Goal: Task Accomplishment & Management: Manage account settings

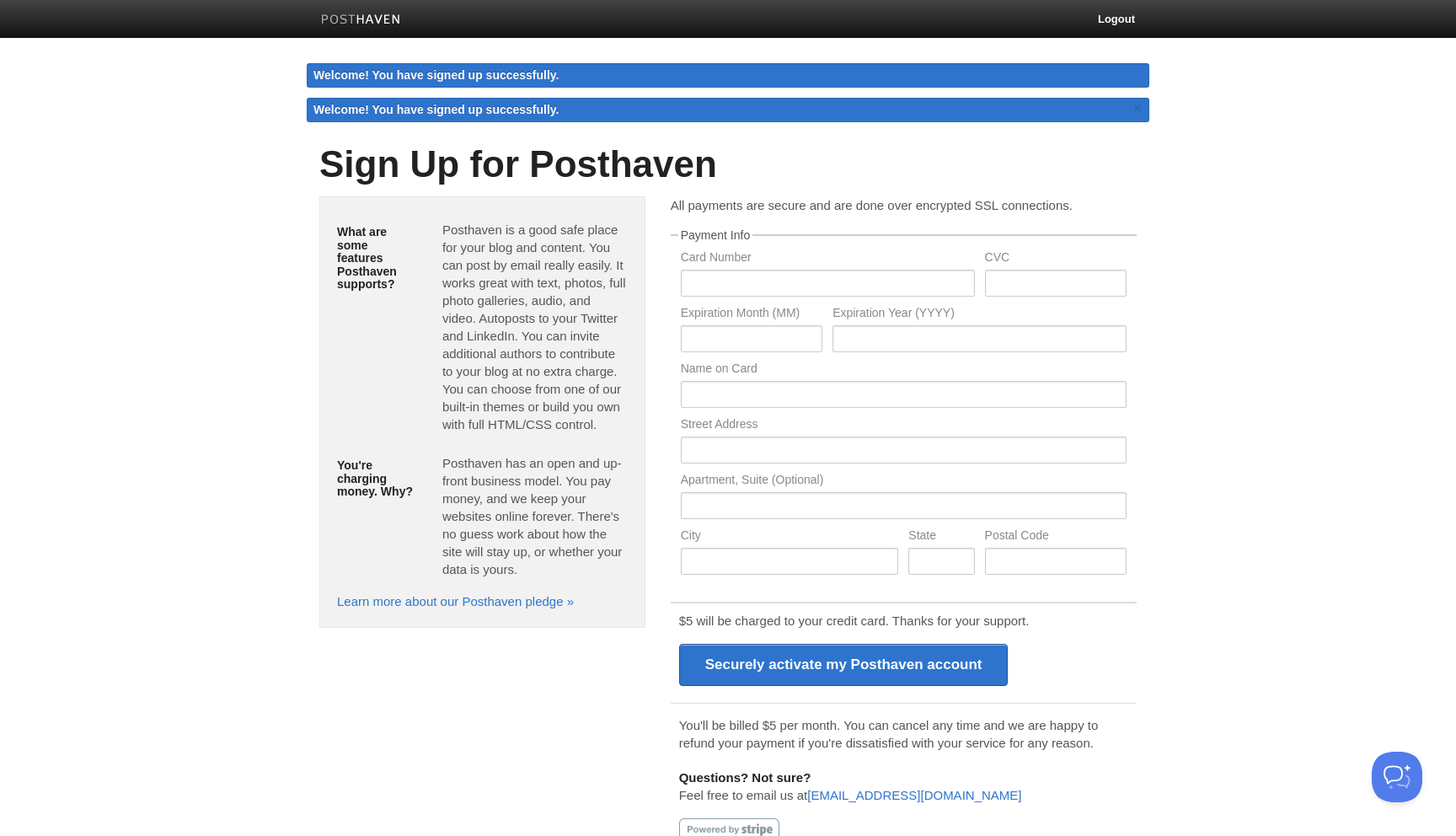
click at [1251, 242] on body "Logout Welcome! You have signed up successfully. Welcome! You have signed up su…" at bounding box center [728, 435] width 1456 height 869
click at [803, 285] on input "text" at bounding box center [828, 283] width 294 height 27
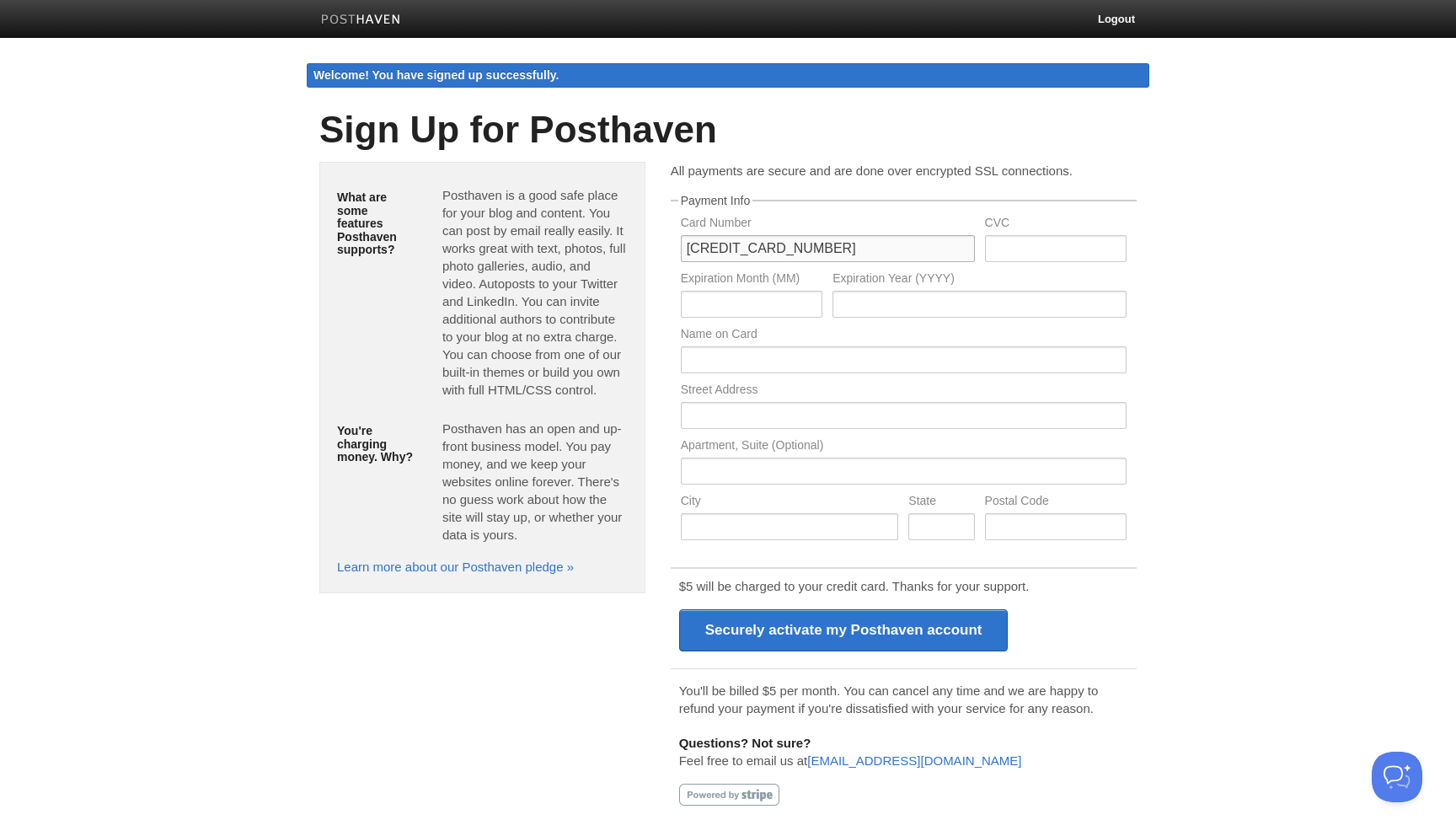
type input "5440150082469826"
click at [1067, 251] on input "text" at bounding box center [1056, 249] width 142 height 27
type input "995"
click at [787, 304] on input "text" at bounding box center [751, 304] width 142 height 27
type input "07"
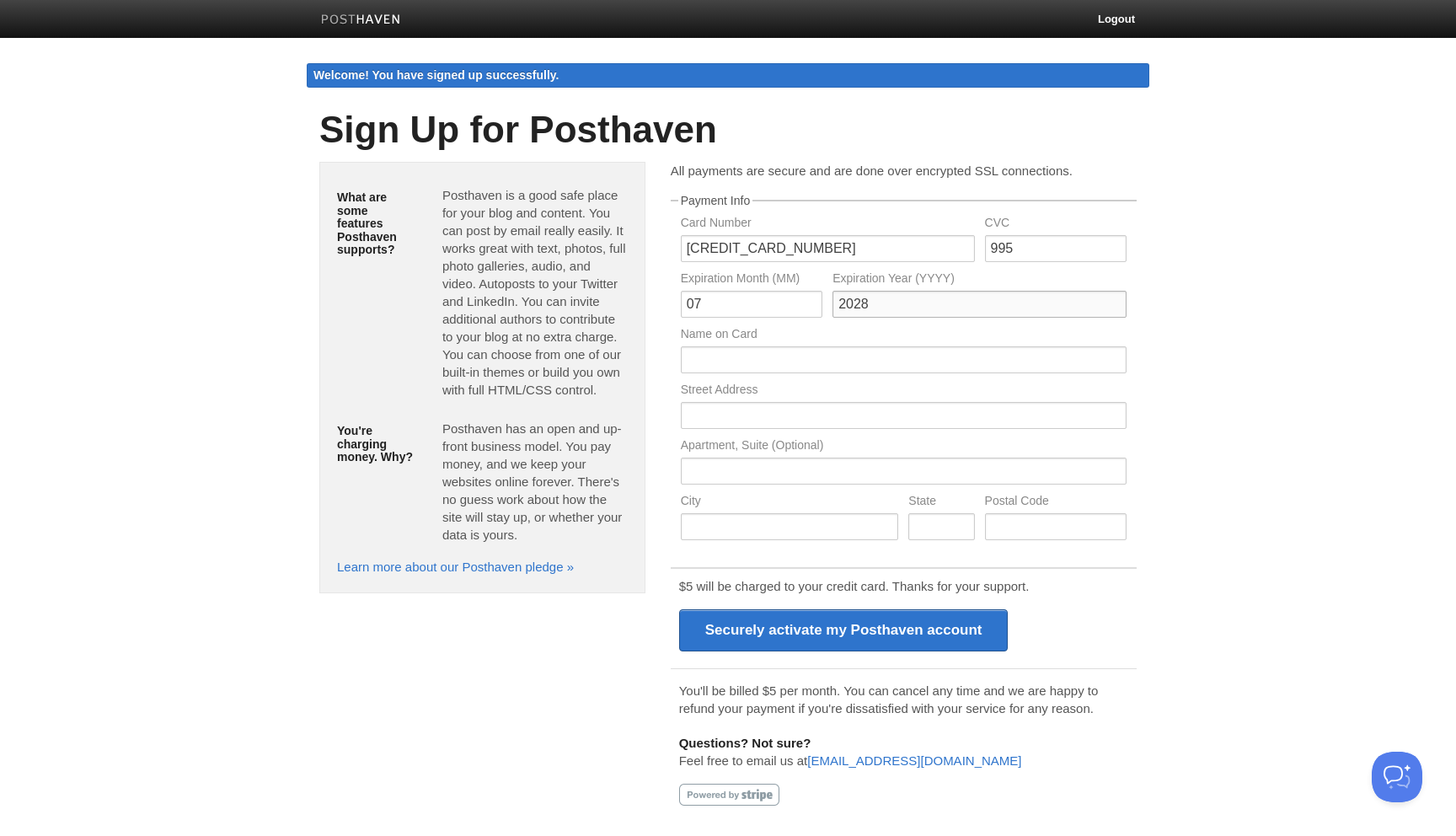
type input "2028"
type input "Sarah Chen"
drag, startPoint x: 1208, startPoint y: 509, endPoint x: 1209, endPoint y: 488, distance: 21.0
click at [1209, 488] on body "Logout Welcome! You have signed up successfully. Welcome! You have signed up su…" at bounding box center [728, 418] width 1456 height 835
click at [1019, 523] on input "text" at bounding box center [1056, 526] width 142 height 27
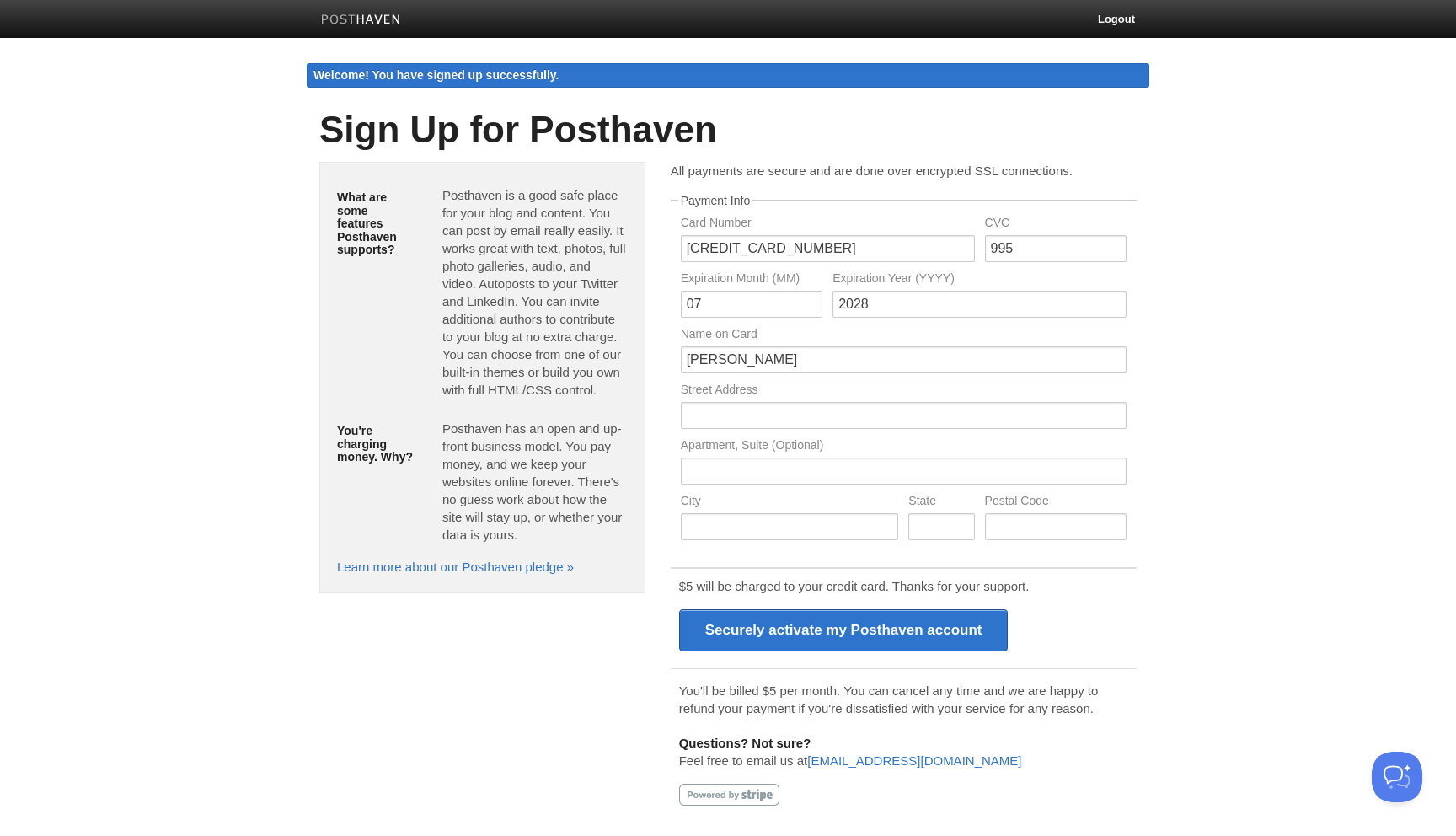
click at [1019, 523] on input "text" at bounding box center [1056, 526] width 142 height 27
click at [1010, 523] on input "text" at bounding box center [1056, 526] width 142 height 27
click at [886, 410] on input "text" at bounding box center [903, 416] width 445 height 27
click at [781, 367] on input "Sarah Chen" at bounding box center [903, 360] width 445 height 27
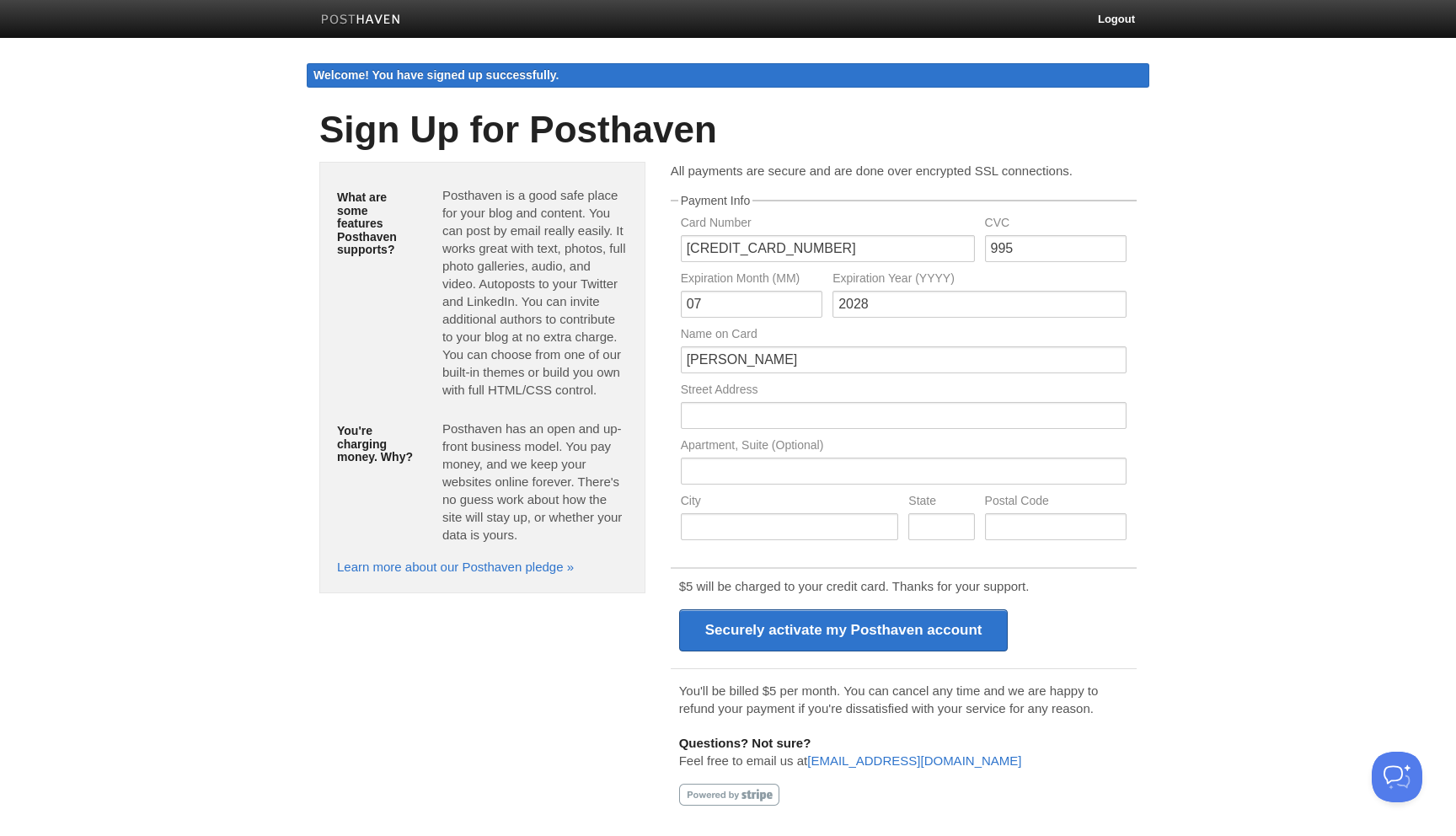
click at [736, 360] on input "Sarah Chen" at bounding box center [903, 360] width 445 height 27
click at [724, 356] on input "Sarah Chen" at bounding box center [903, 360] width 445 height 27
click at [717, 246] on input "5440150082469826" at bounding box center [828, 249] width 294 height 27
click at [849, 629] on input "Securely activate my Posthaven account" at bounding box center [843, 629] width 329 height 42
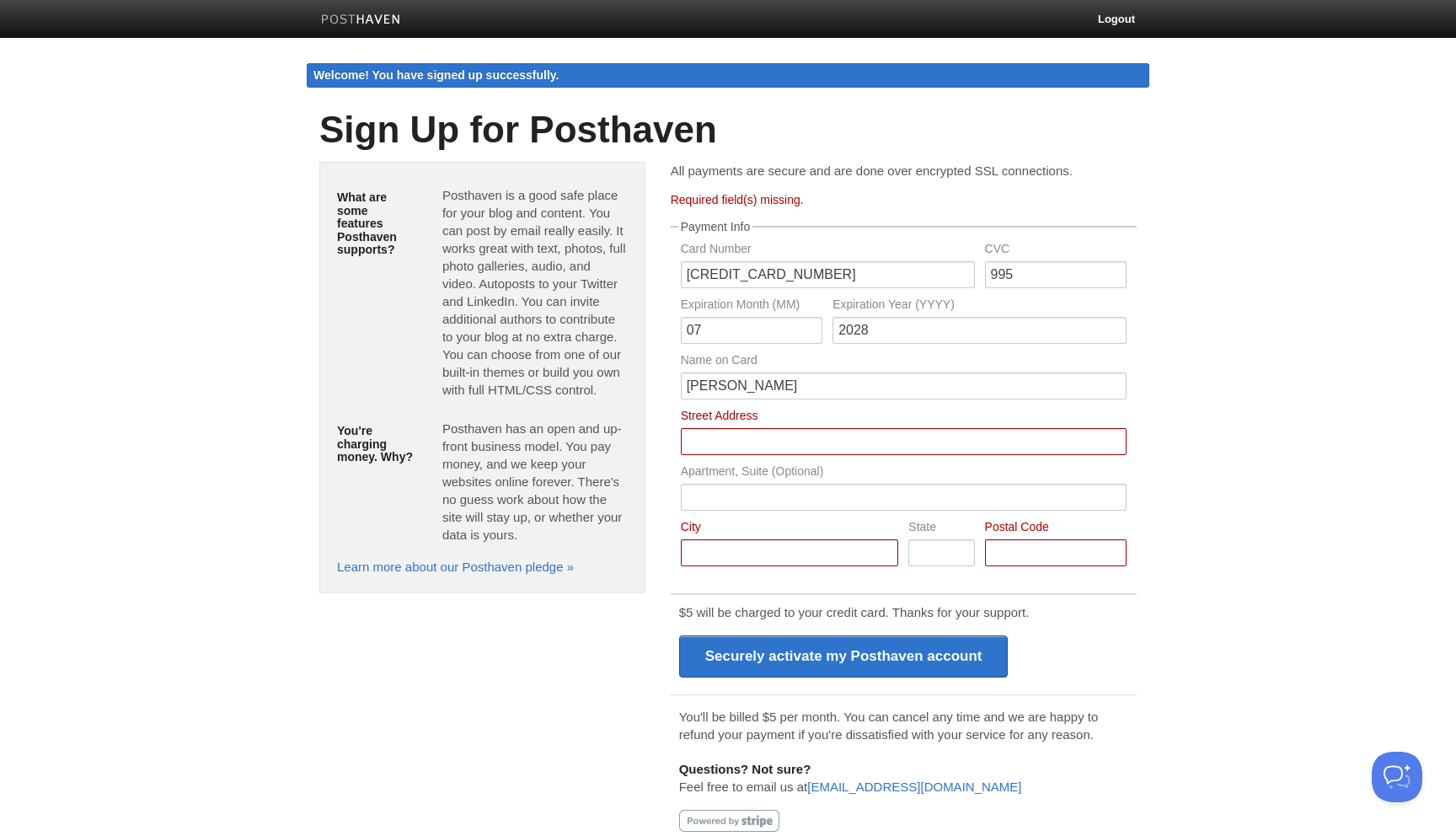
click at [838, 436] on input "Card Number" at bounding box center [903, 442] width 445 height 27
click at [879, 439] on input "Card Number" at bounding box center [903, 442] width 445 height 27
type input "l"
type input "94103"
click at [803, 435] on input "Card Number" at bounding box center [903, 442] width 445 height 27
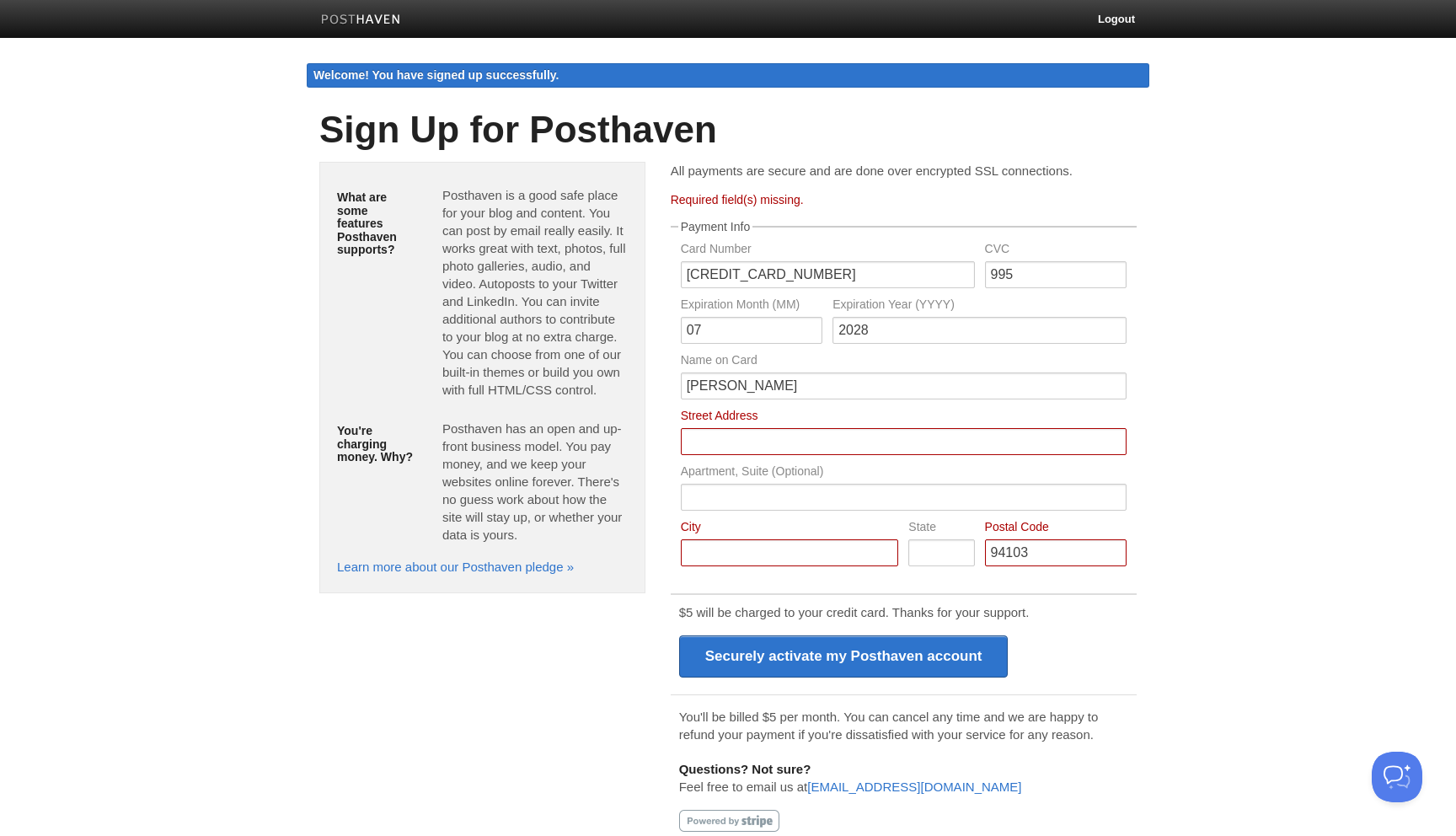
click at [785, 437] on input "Card Number" at bounding box center [903, 442] width 445 height 27
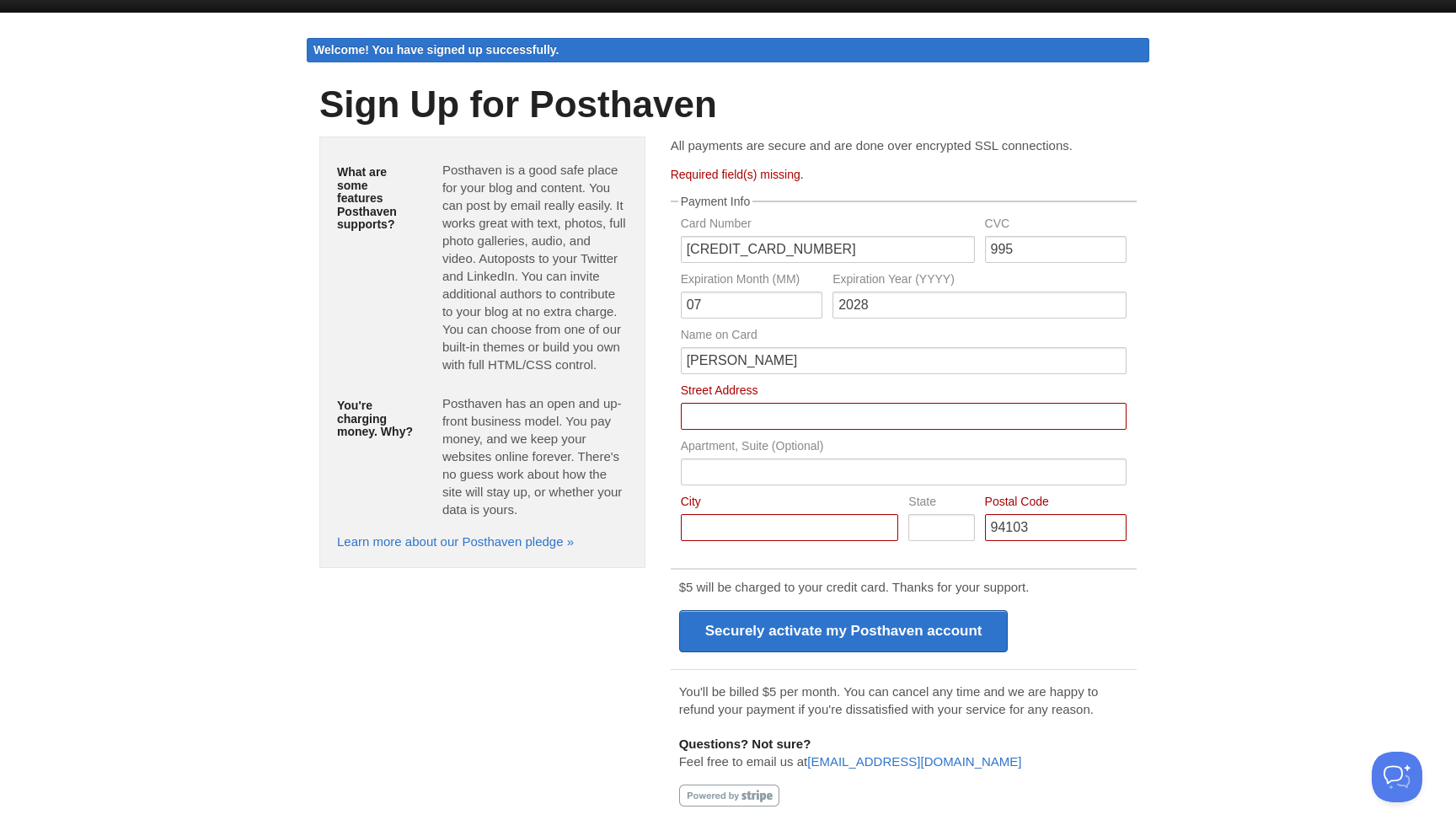
click at [772, 409] on input "Card Number" at bounding box center [903, 417] width 445 height 27
type input "650 7th St"
type input "San Francisco"
type input "CA"
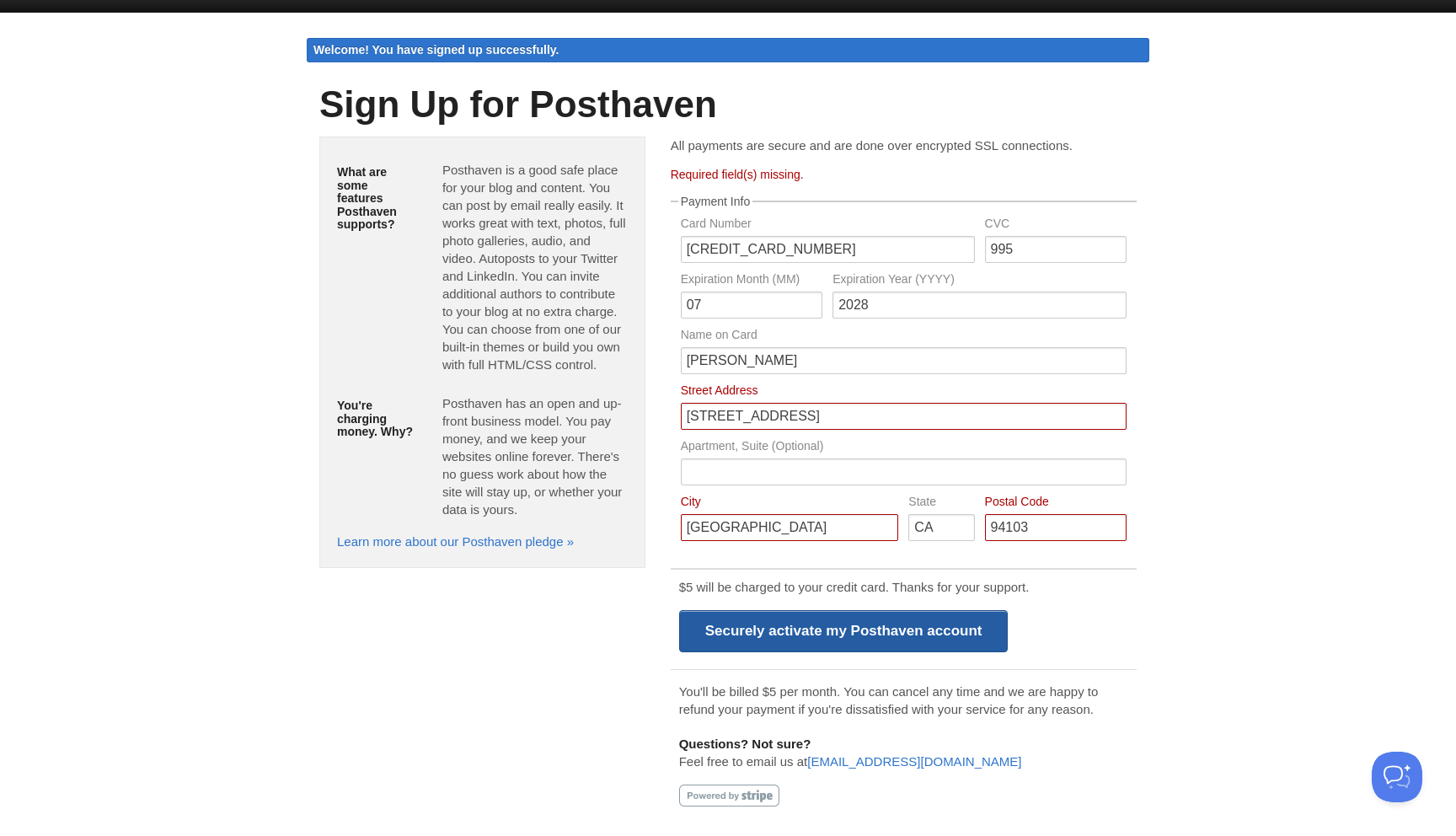
click at [929, 632] on input "Securely activate my Posthaven account" at bounding box center [843, 630] width 329 height 42
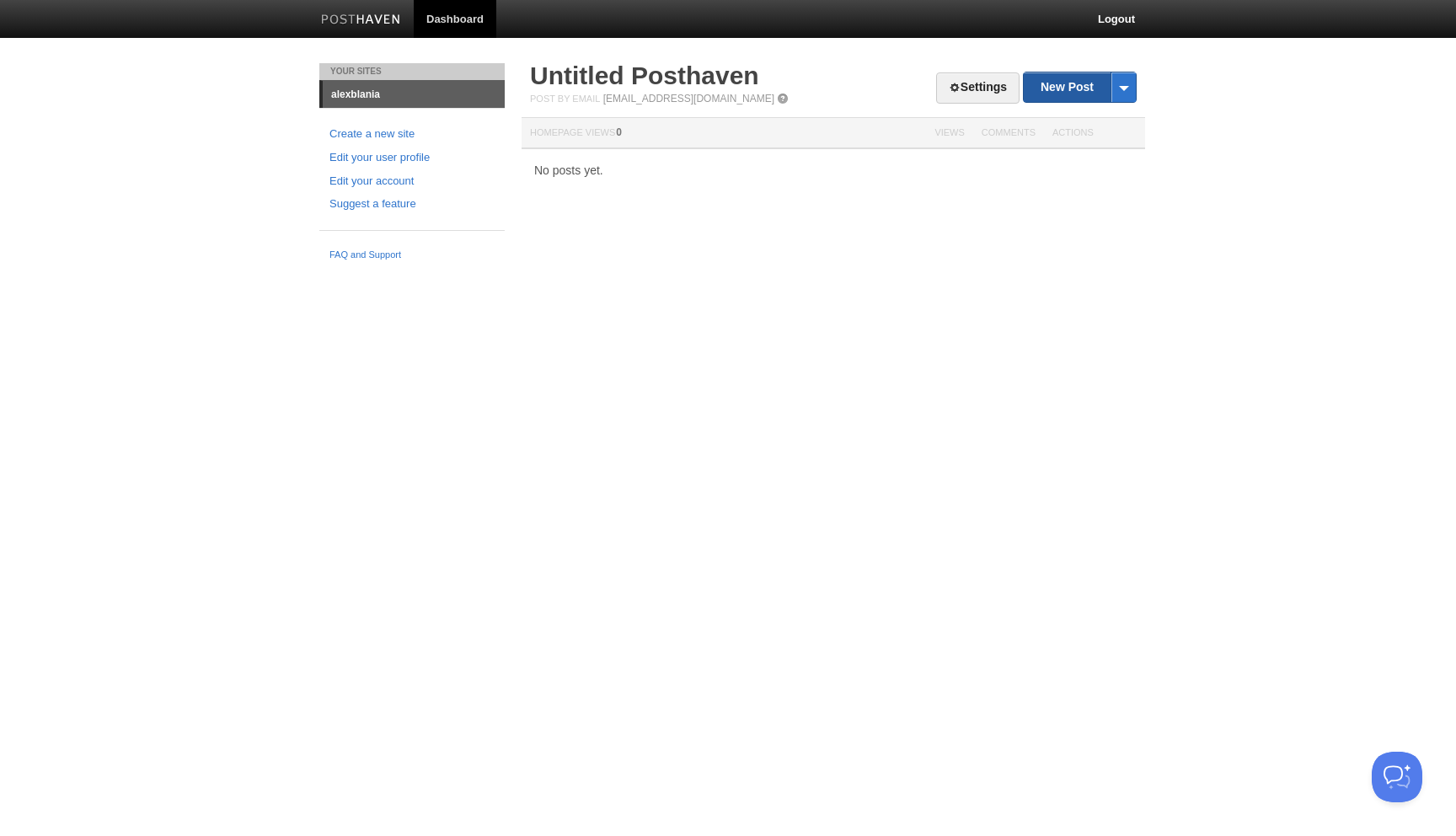
click at [1059, 85] on link "New Post" at bounding box center [1079, 87] width 112 height 30
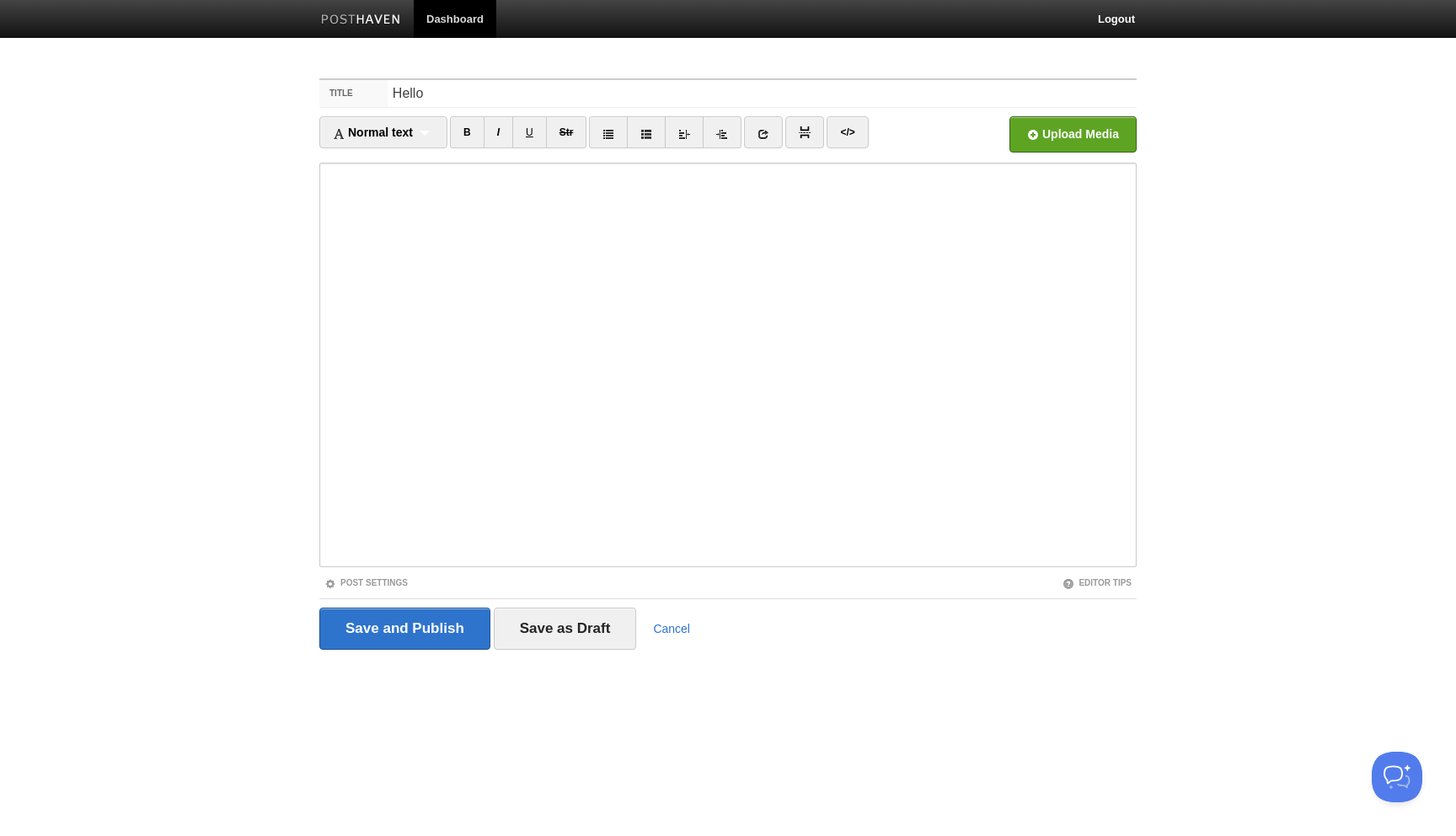
type input "Hello"
click at [320, 608] on input "Save and Publish" at bounding box center [405, 629] width 171 height 42
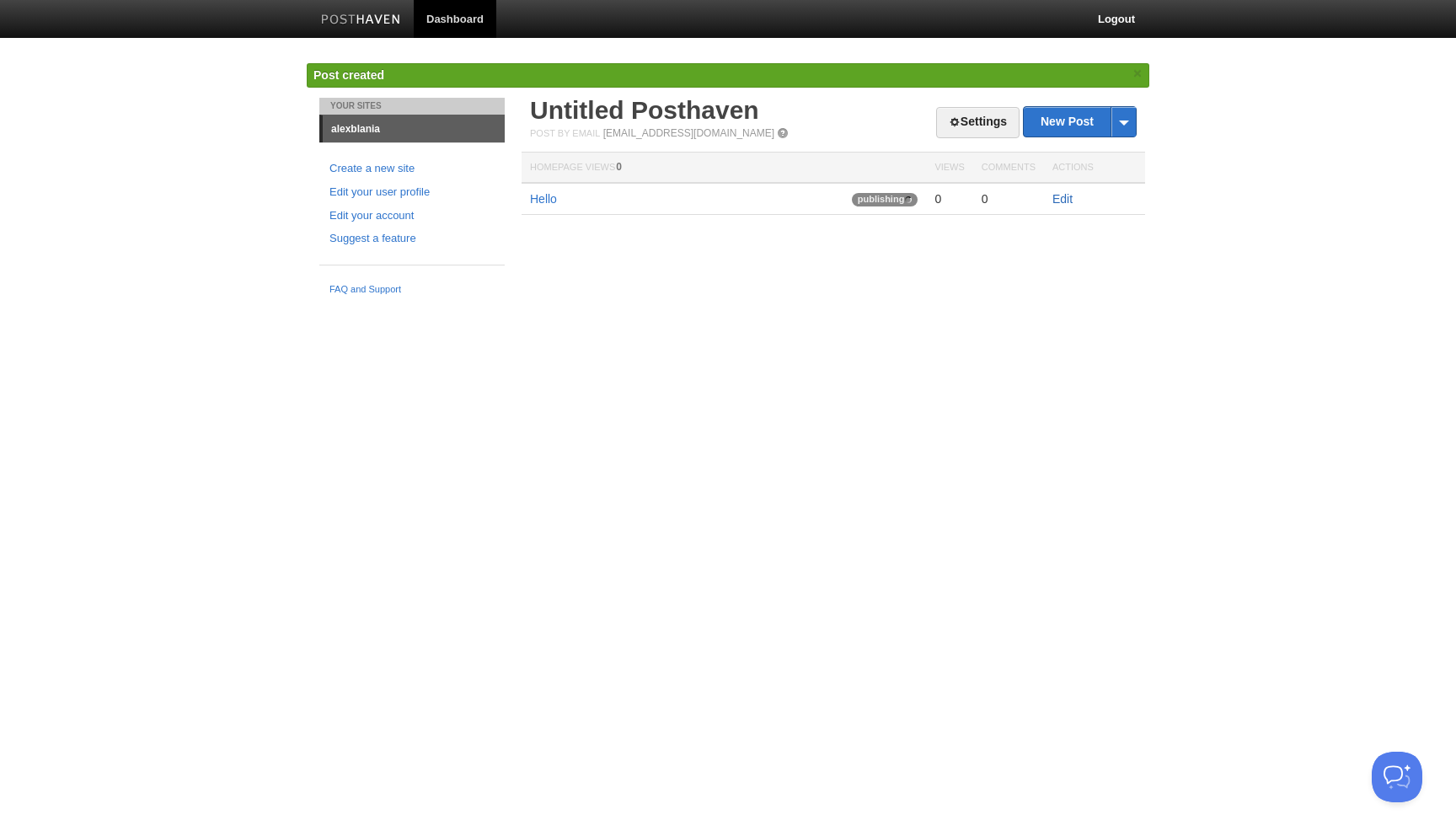
click at [1063, 197] on link "Edit" at bounding box center [1062, 198] width 21 height 13
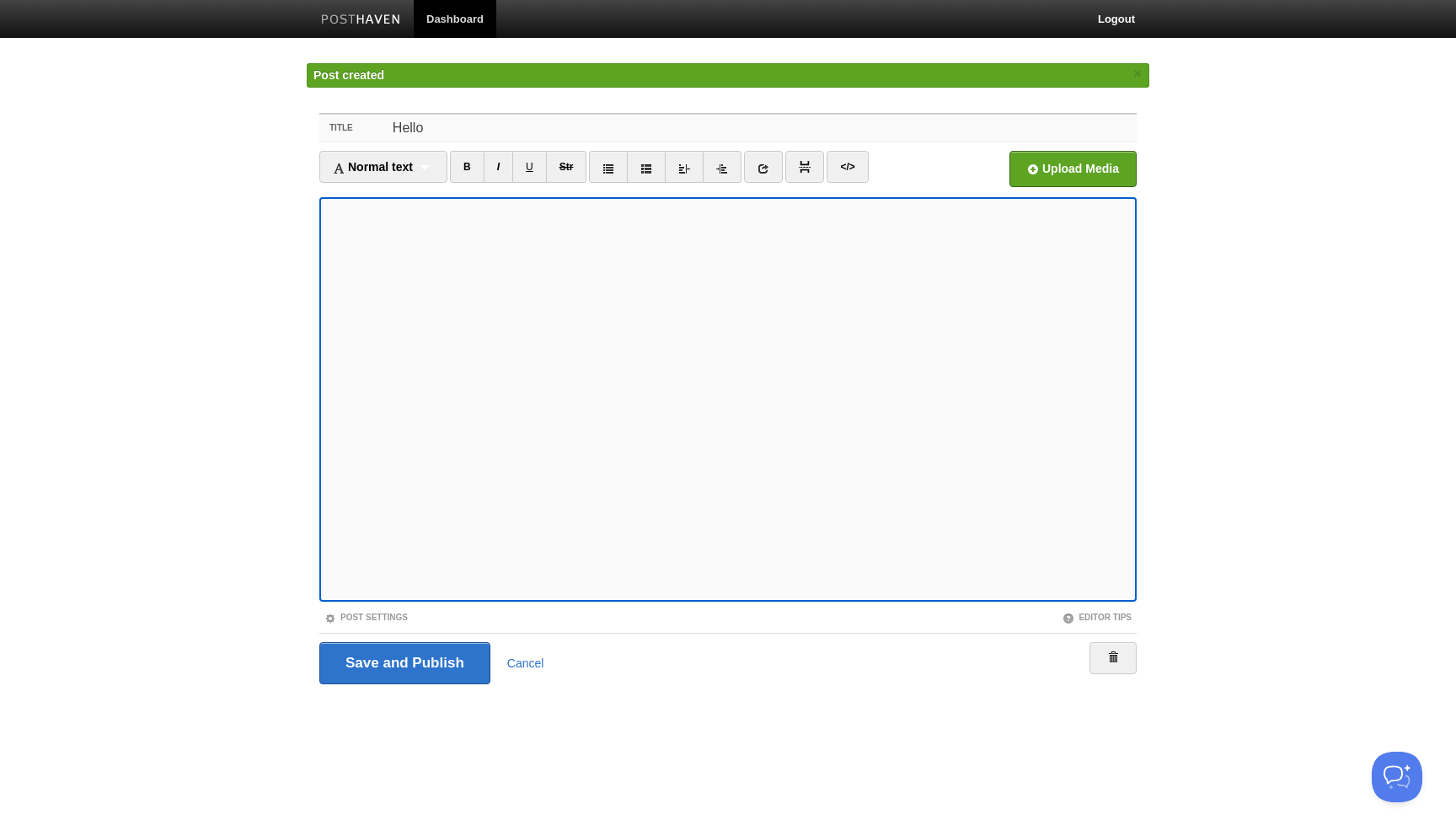
click at [429, 130] on input "Hello" at bounding box center [762, 128] width 749 height 27
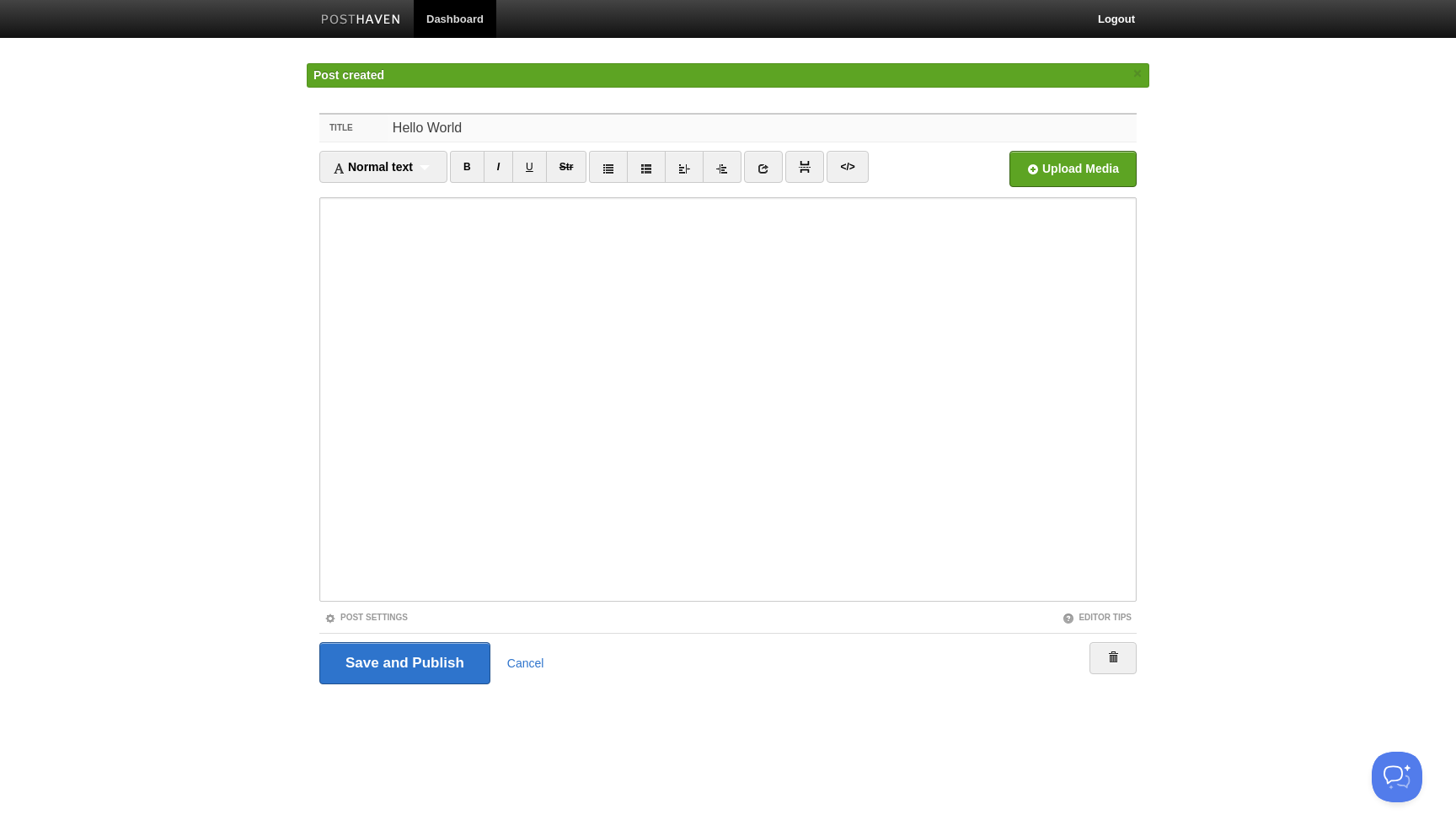
type input "Hello World"
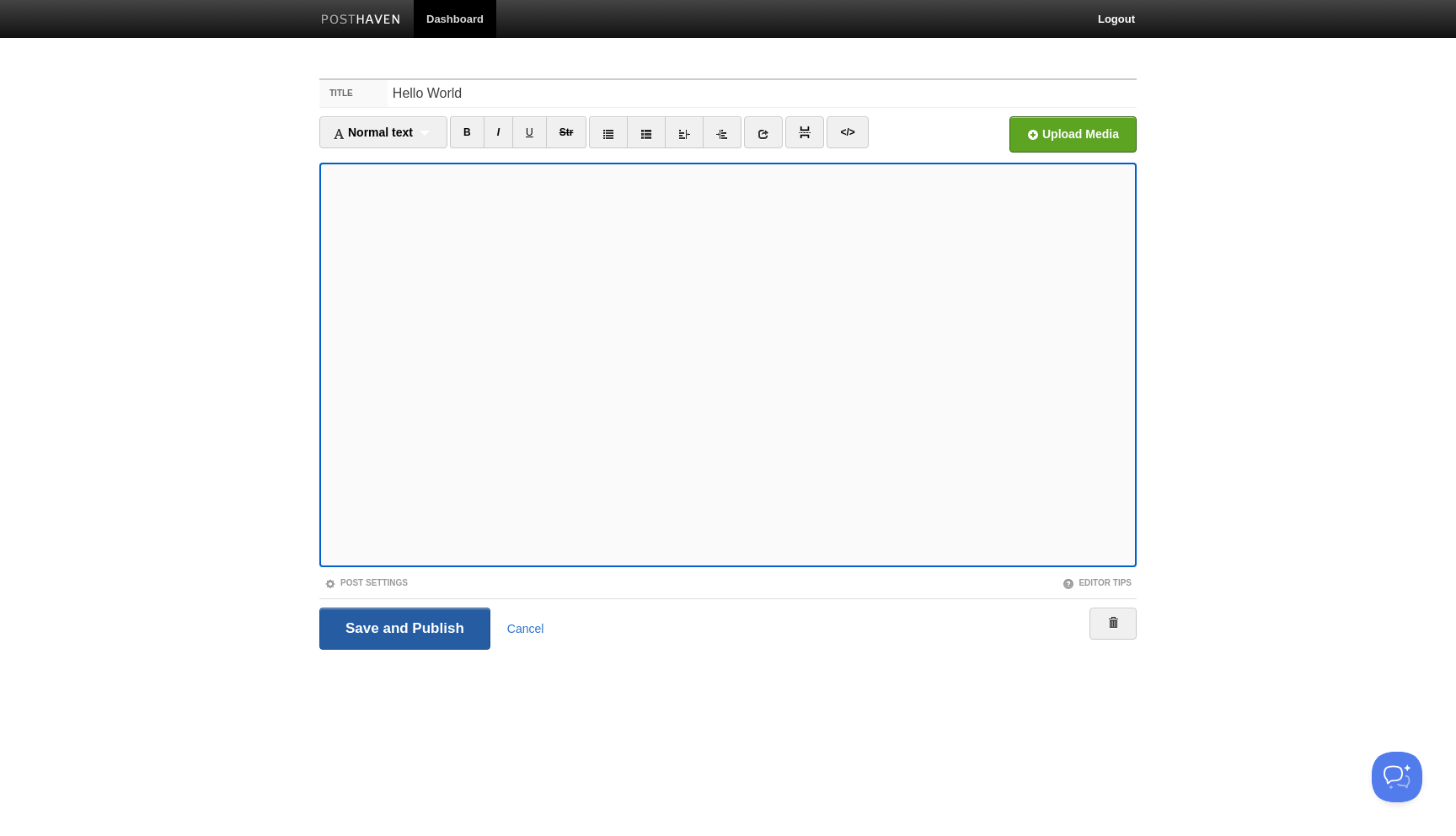
click at [393, 630] on input "Save and Publish" at bounding box center [405, 629] width 171 height 42
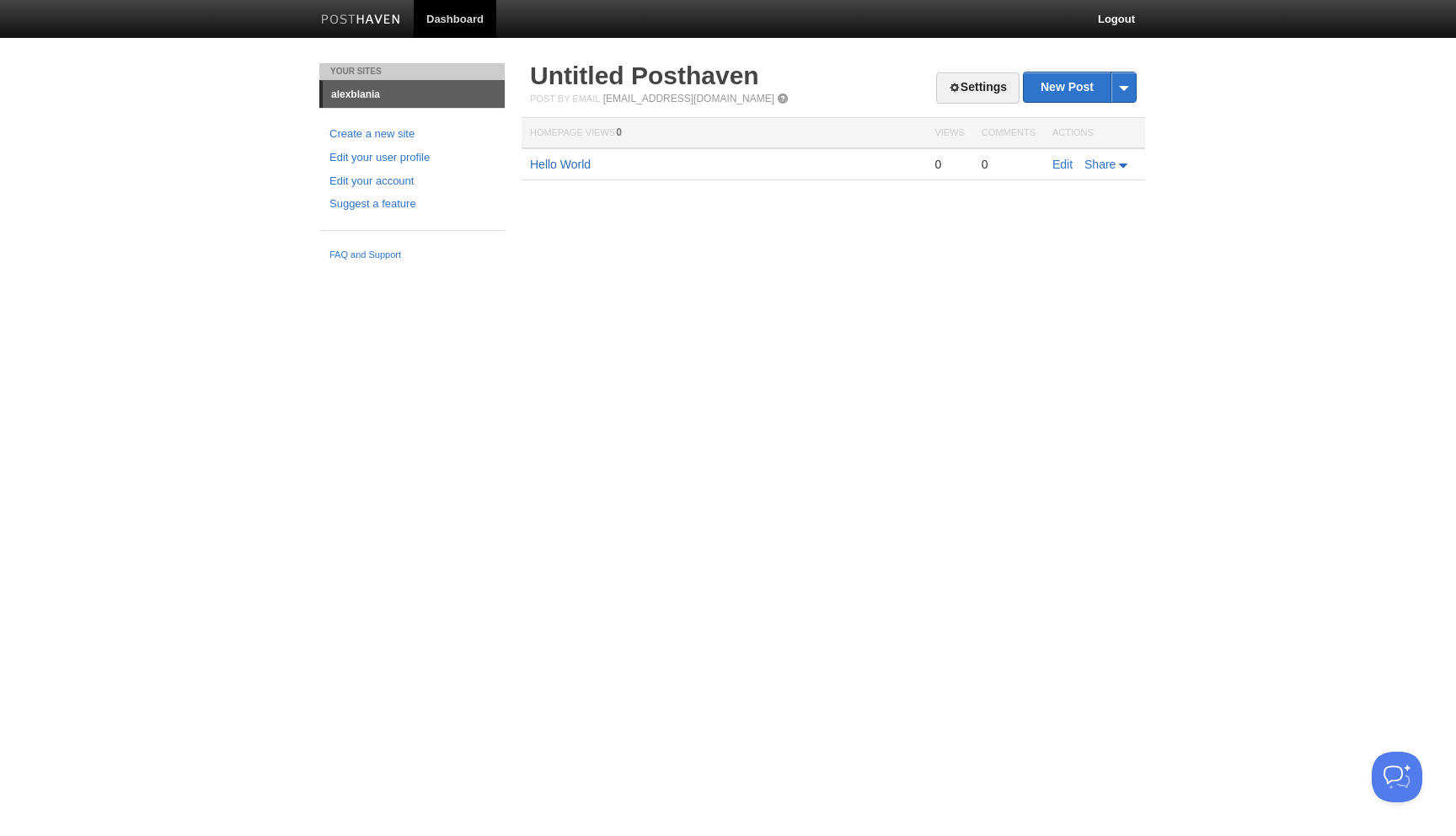
click at [567, 197] on div at bounding box center [833, 196] width 623 height 1
click at [567, 163] on link "Hello World" at bounding box center [560, 163] width 61 height 13
click at [959, 84] on link "Settings" at bounding box center [978, 88] width 83 height 31
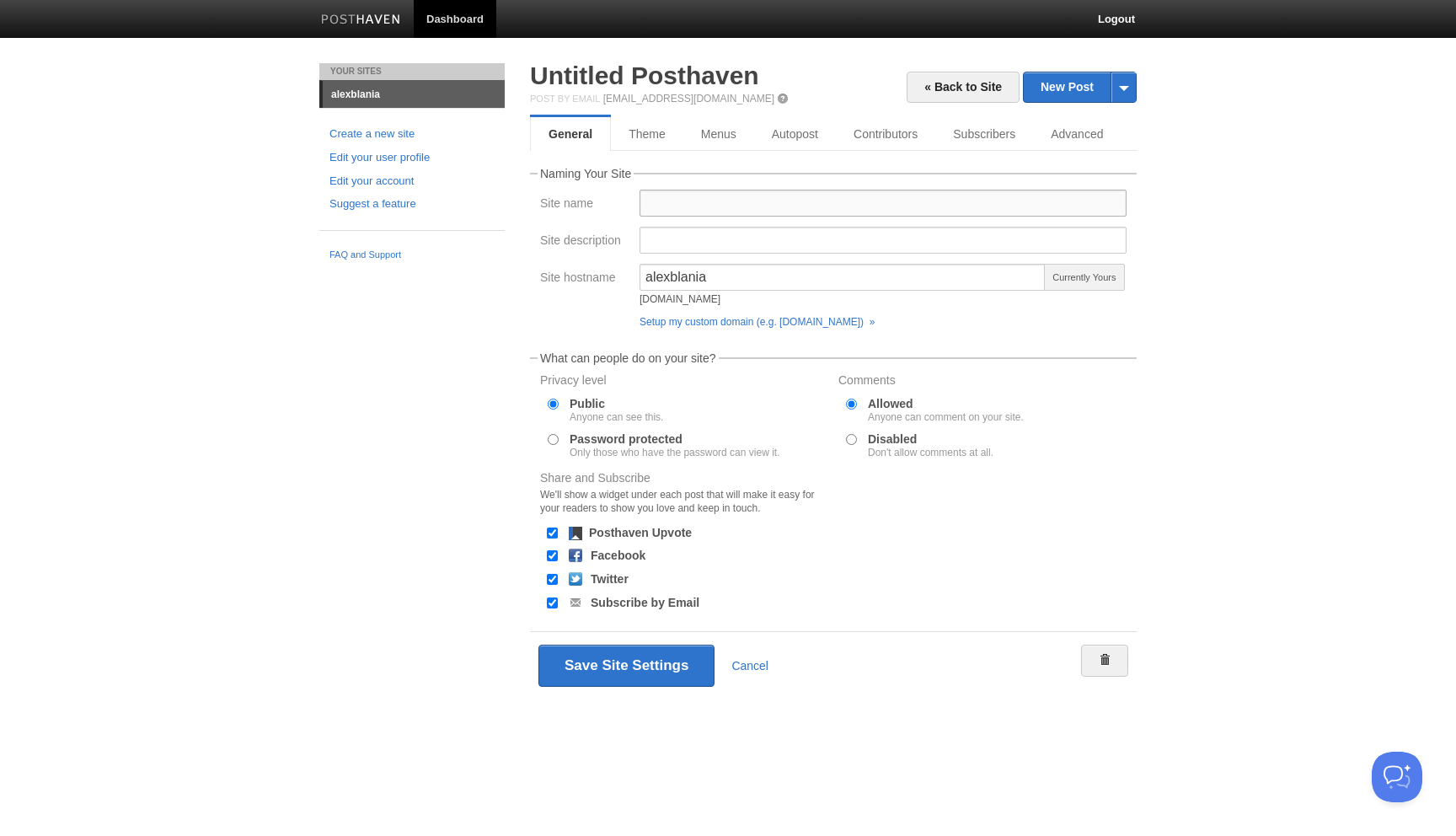
click at [707, 198] on input "Site name" at bounding box center [882, 203] width 487 height 27
type input "[PERSON_NAME]"
click at [557, 409] on input "Public Anyone can see this." at bounding box center [553, 404] width 11 height 11
click at [552, 441] on input "Password protected Only those who have the password can view it." at bounding box center [553, 439] width 11 height 11
radio input "true"
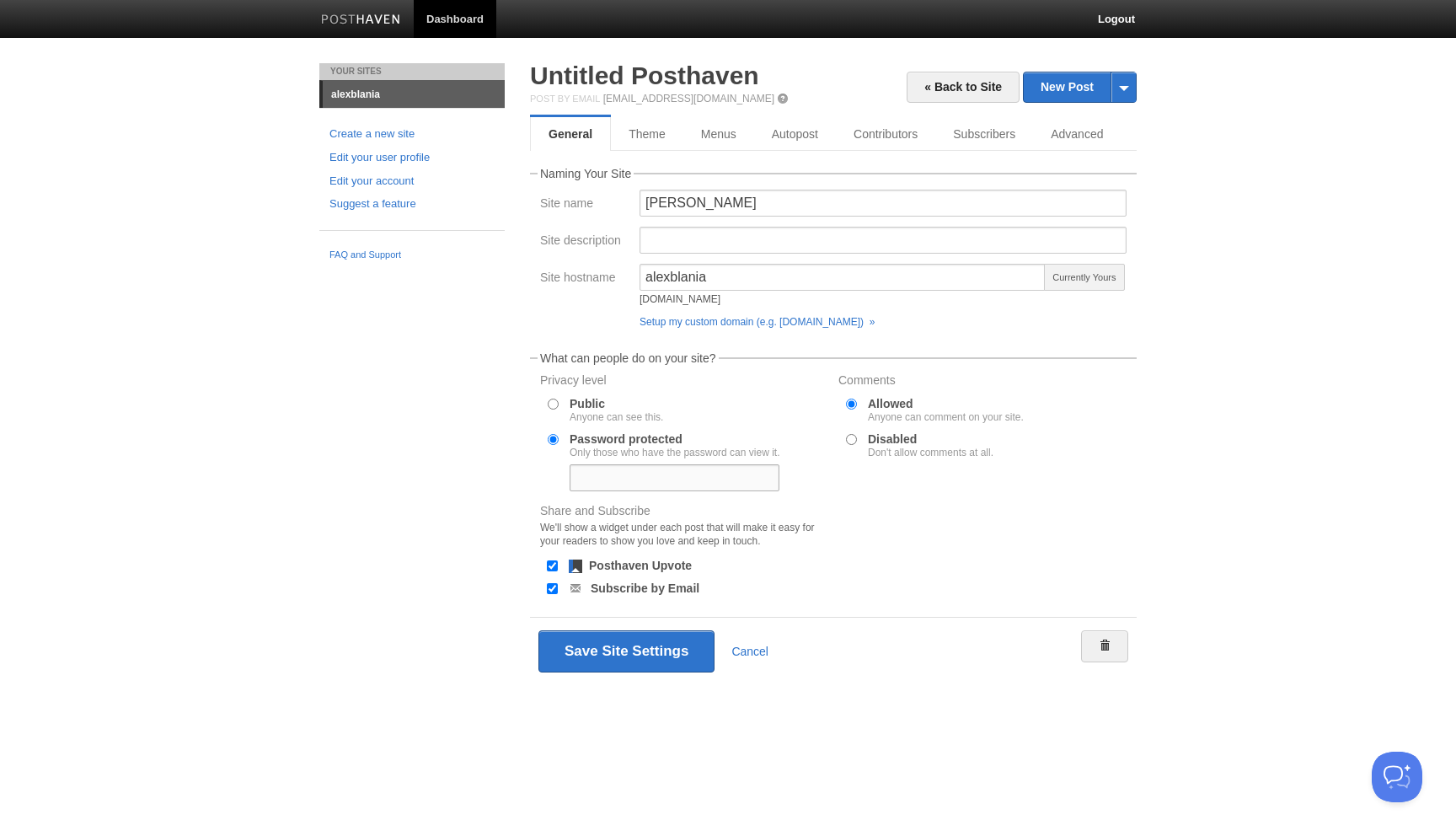
click at [598, 474] on input "text" at bounding box center [674, 478] width 210 height 27
type input "Blueg11?ph"
click at [636, 661] on button "Save Site Settings" at bounding box center [627, 651] width 176 height 42
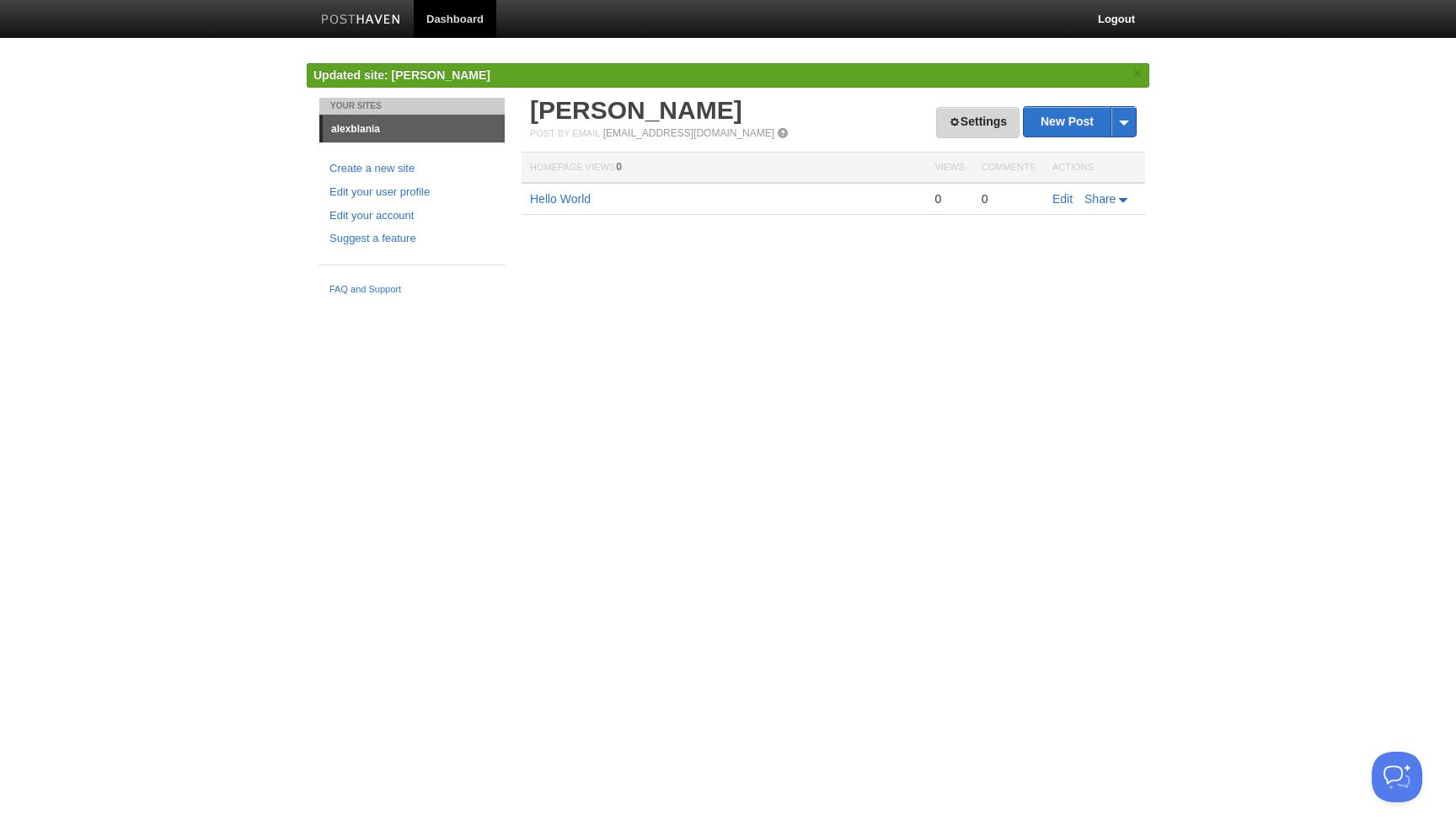
click at [962, 123] on link "Settings" at bounding box center [978, 122] width 83 height 31
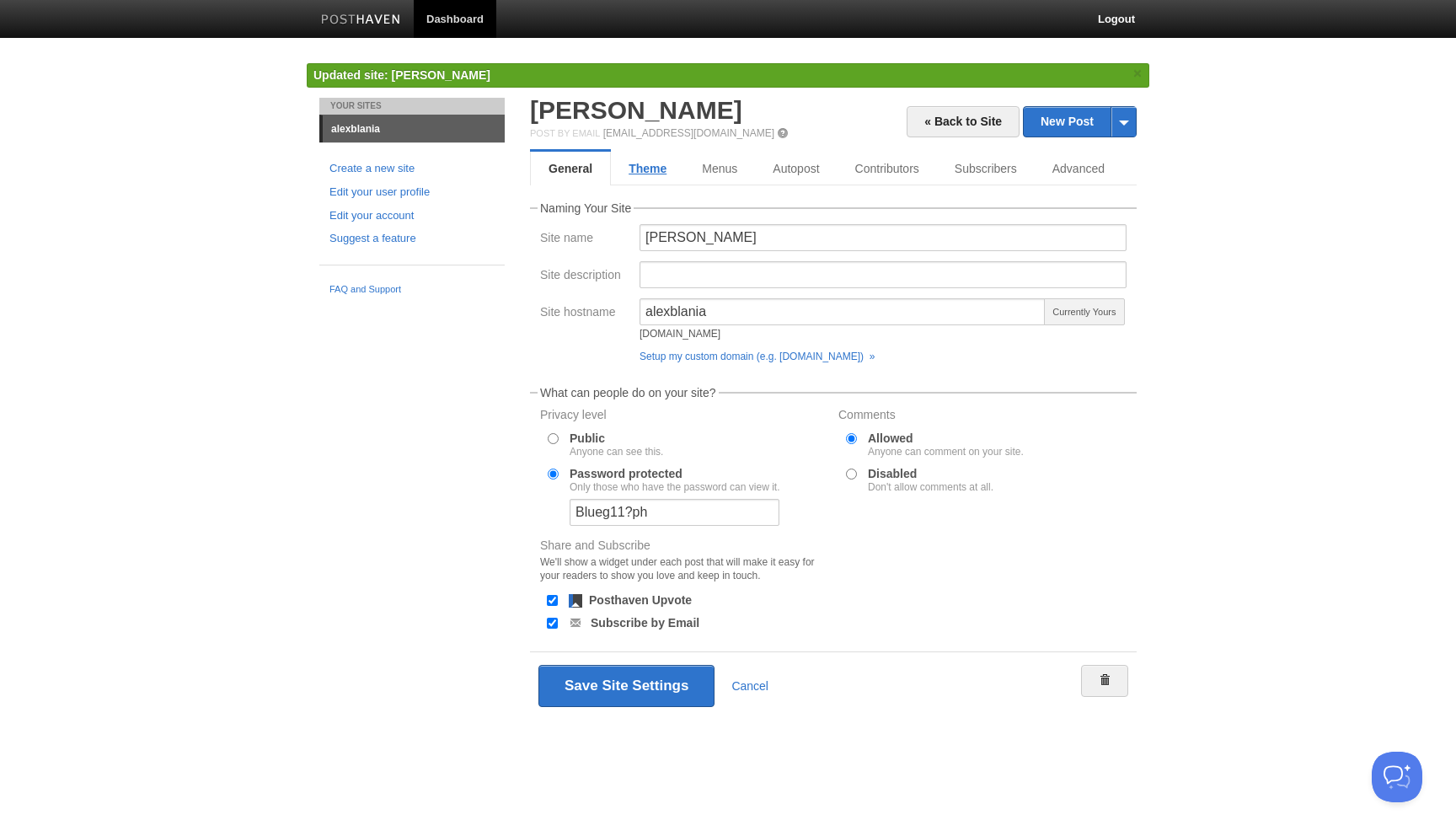
click at [638, 170] on link "Theme" at bounding box center [647, 169] width 74 height 34
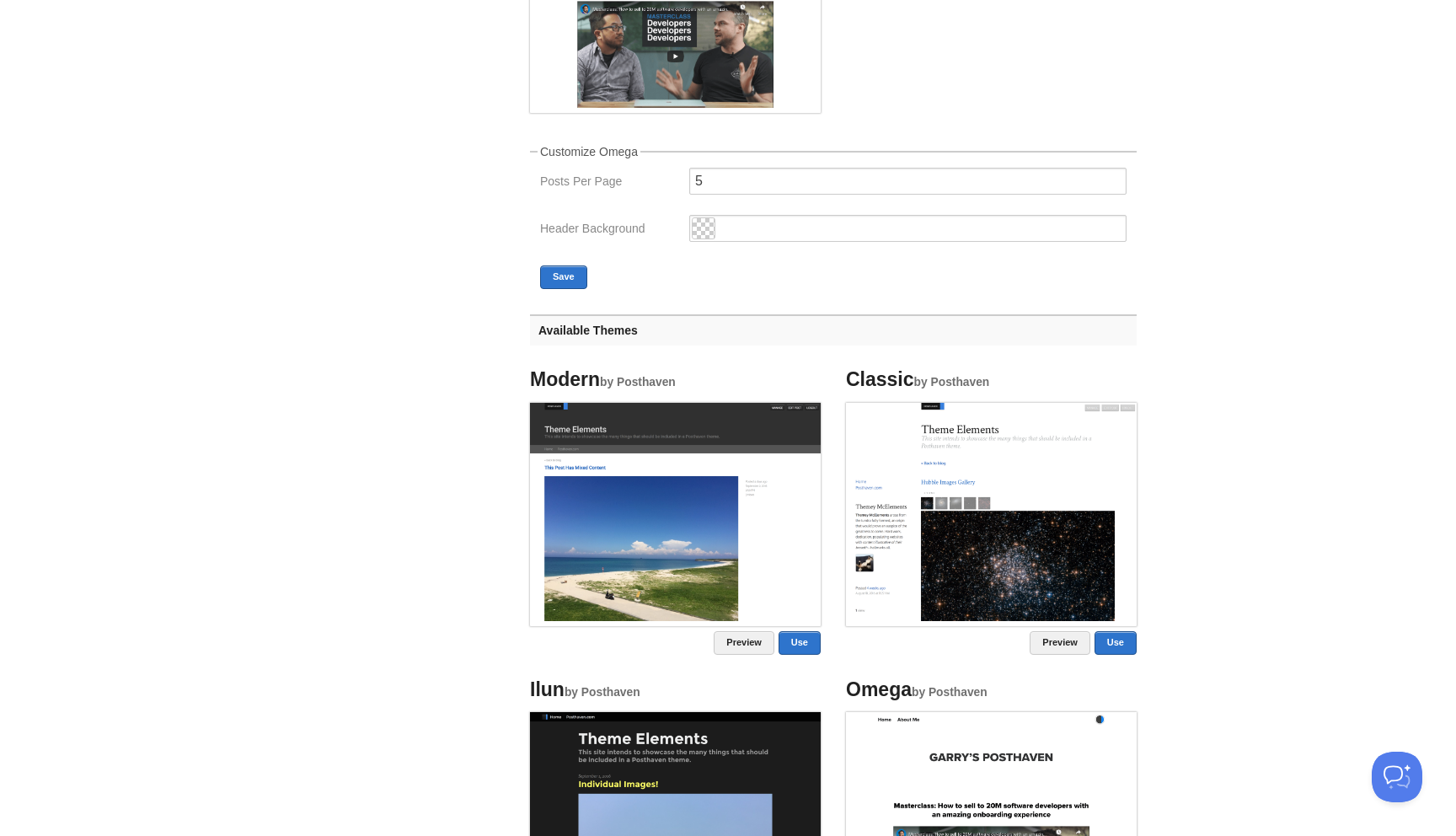
scroll to position [367, 0]
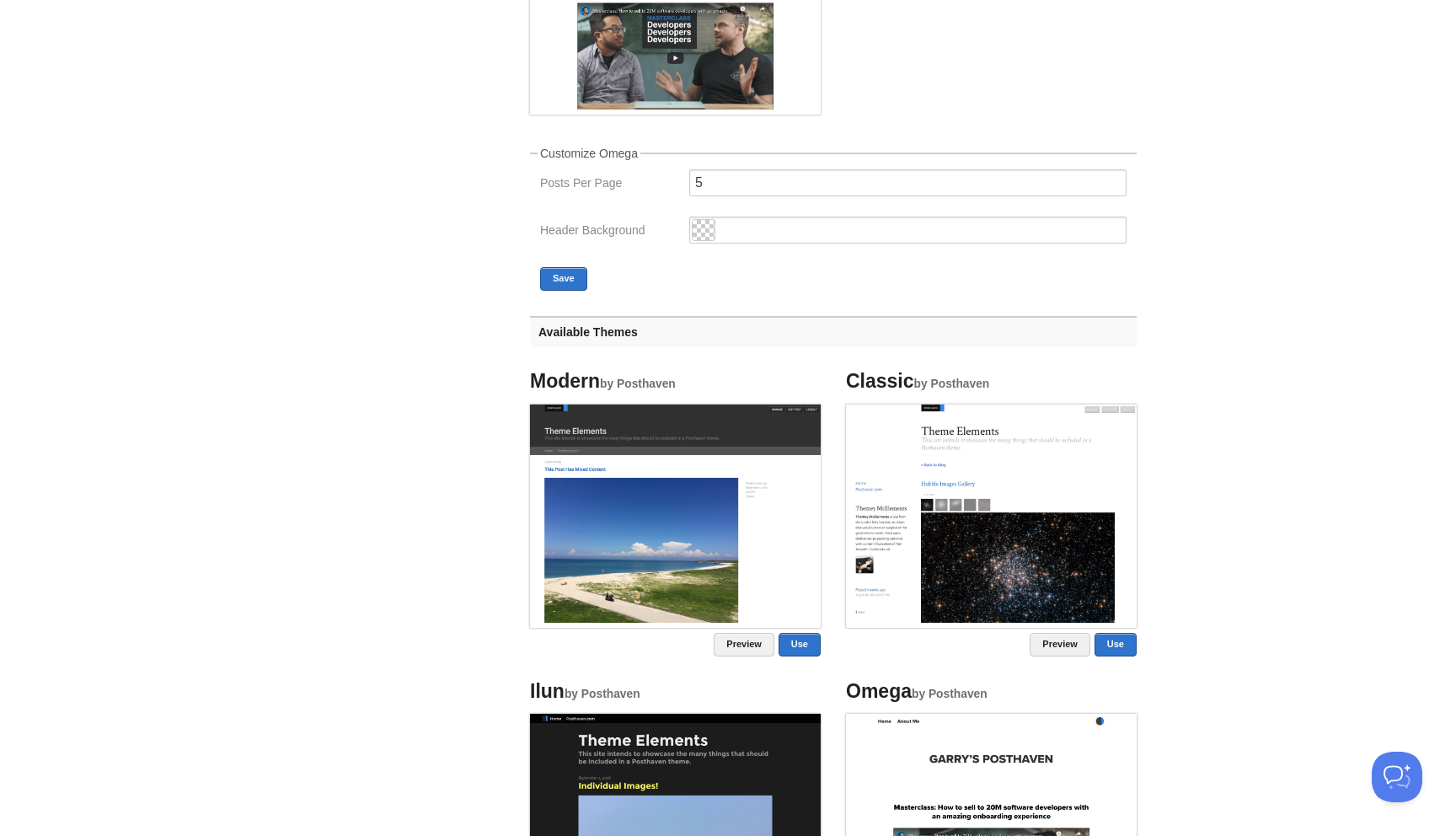
click at [1211, 303] on body "Dashboard Logout Post created × Post saved × Updated site: [PERSON_NAME] × Your…" at bounding box center [728, 661] width 1456 height 2057
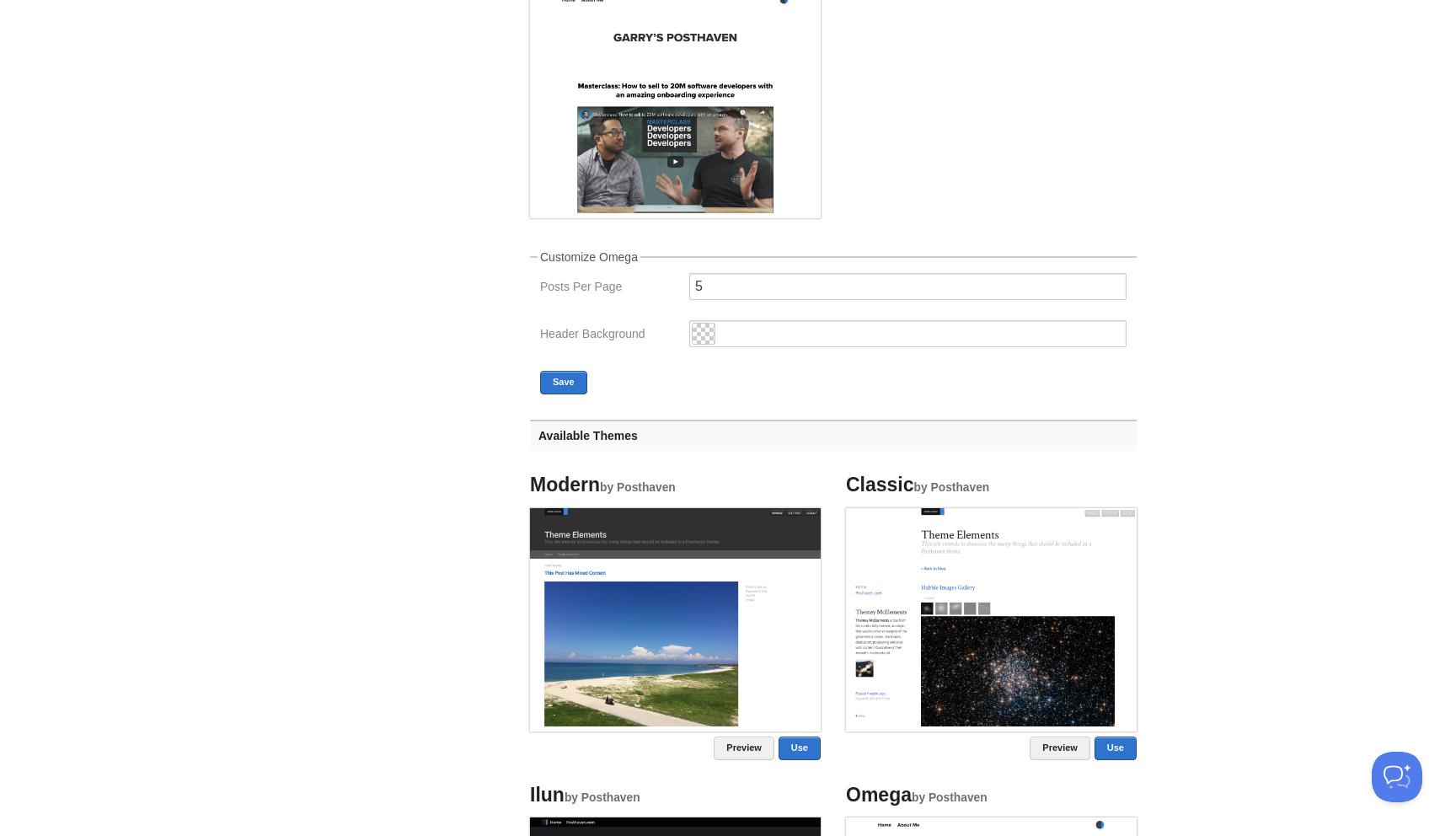
scroll to position [0, 0]
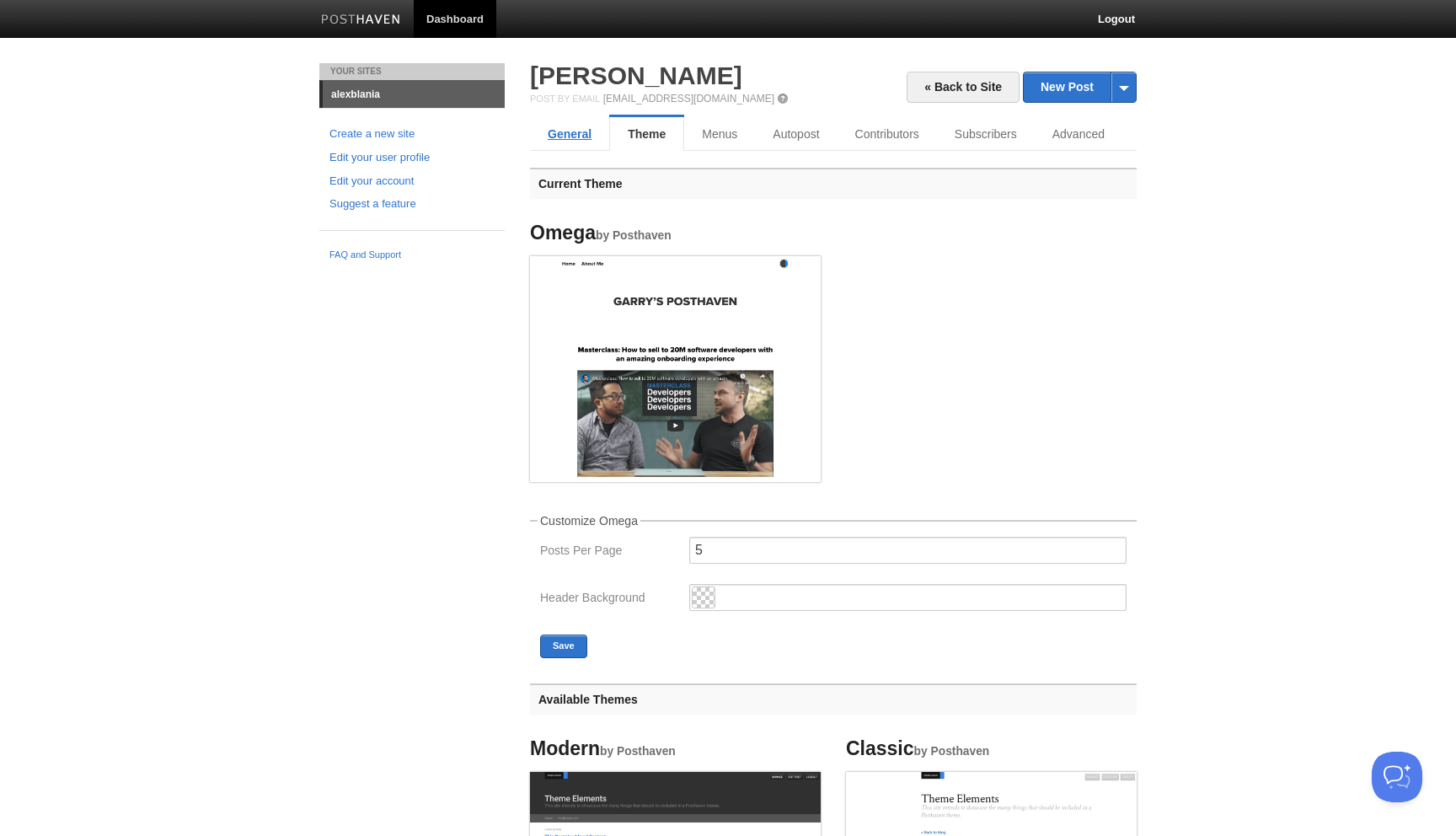
click at [575, 128] on link "General" at bounding box center [569, 134] width 79 height 34
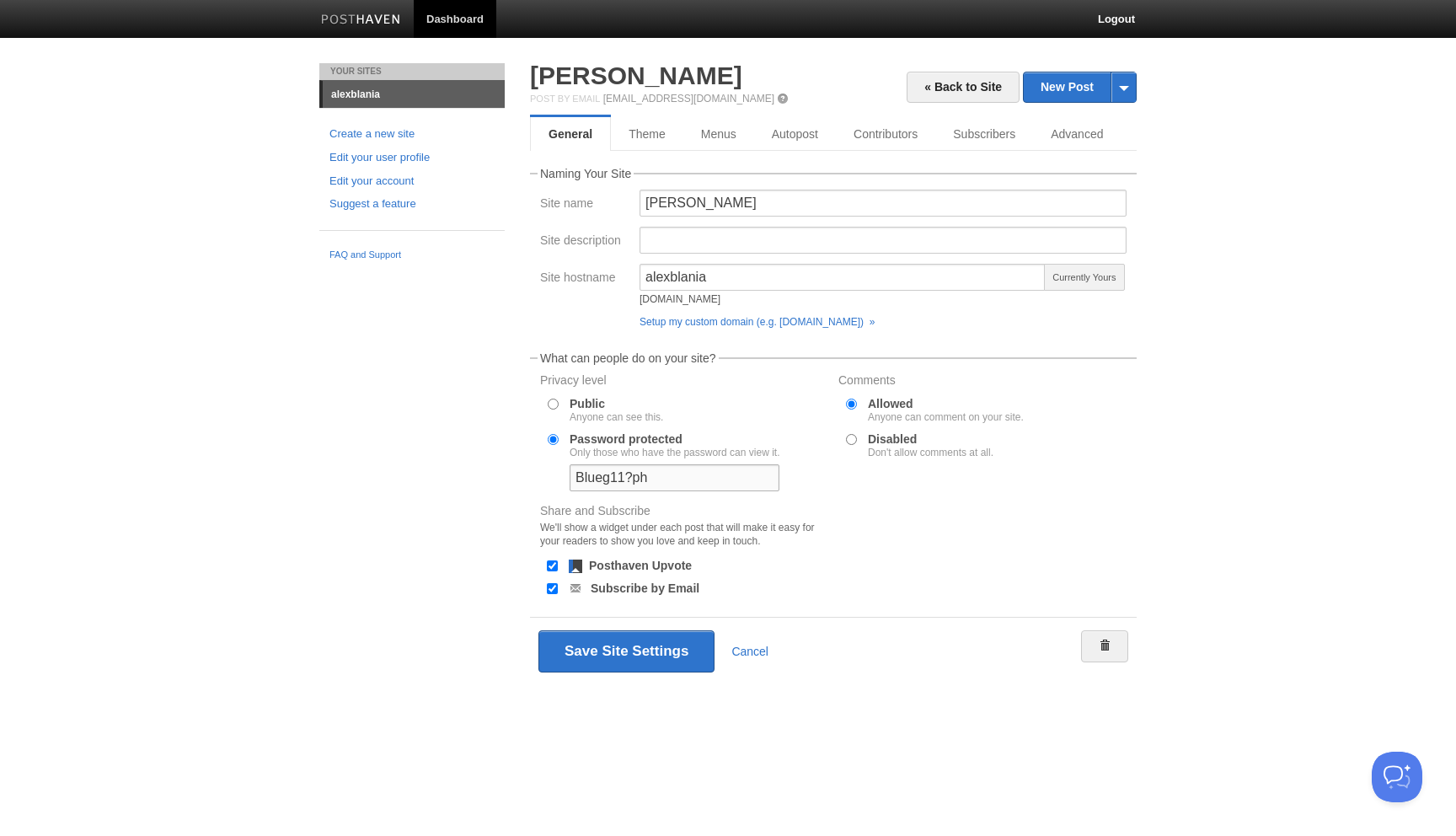
drag, startPoint x: 662, startPoint y: 472, endPoint x: 504, endPoint y: 465, distance: 158.2
click at [504, 465] on div "Your Sites alexblania Create a new site Edit your user profile Edit your accoun…" at bounding box center [728, 399] width 842 height 672
type input "alex-posthaven"
click at [664, 661] on button "Save Site Settings" at bounding box center [627, 651] width 176 height 42
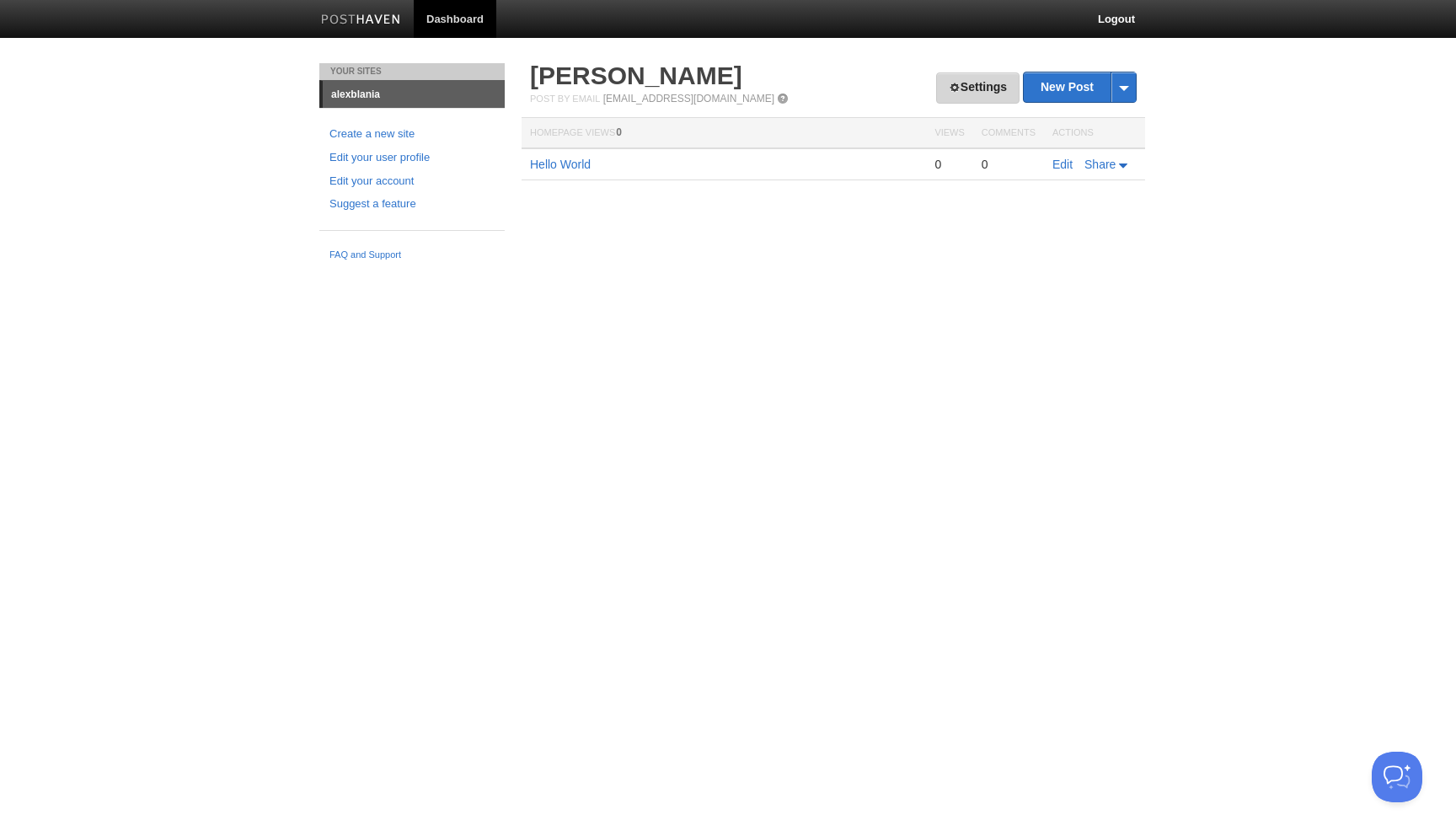
click at [969, 93] on link "Settings" at bounding box center [978, 88] width 83 height 31
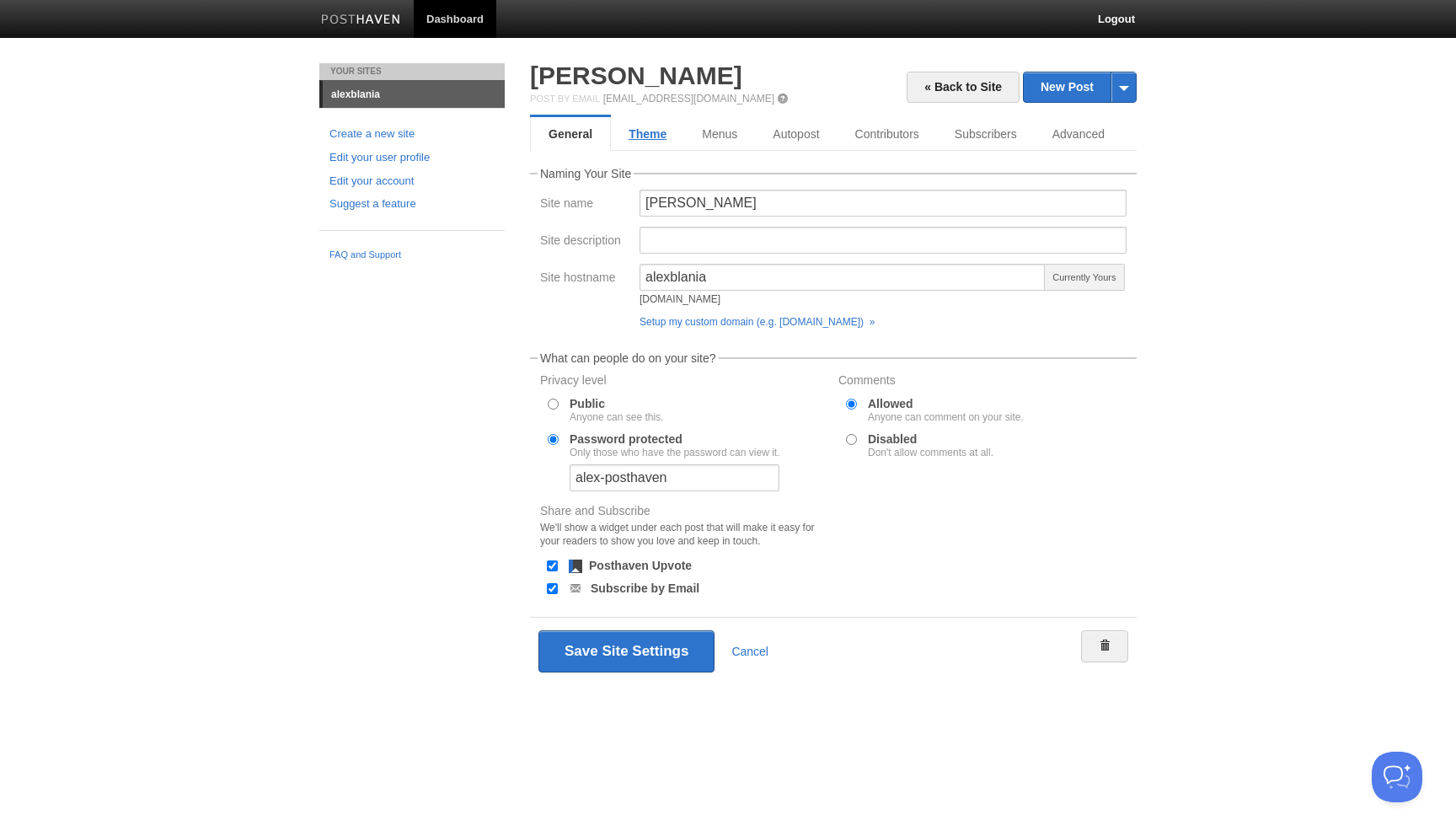
click at [647, 124] on link "Theme" at bounding box center [647, 134] width 74 height 34
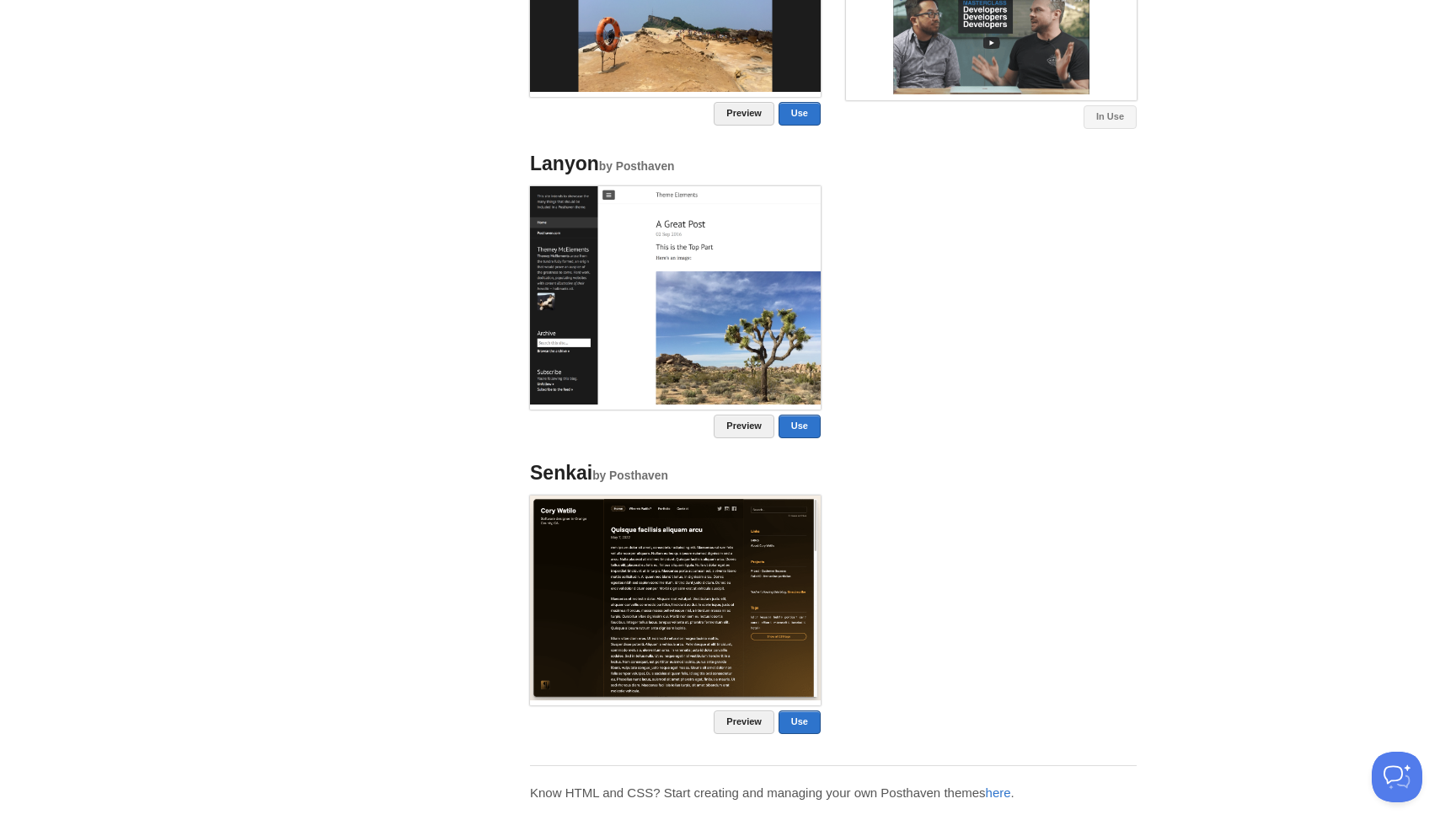
scroll to position [1197, 0]
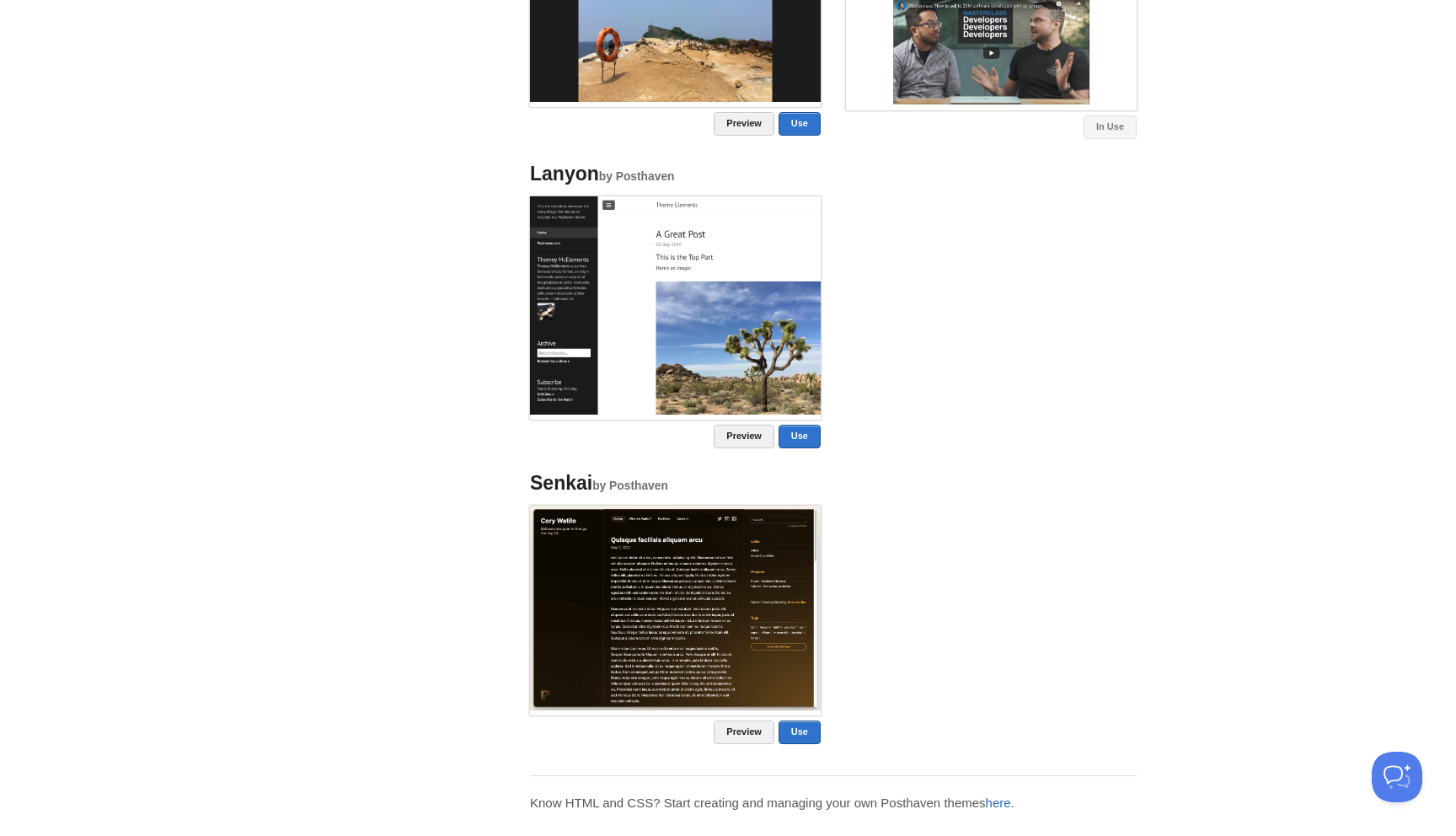
click at [1000, 807] on link "here" at bounding box center [998, 803] width 25 height 14
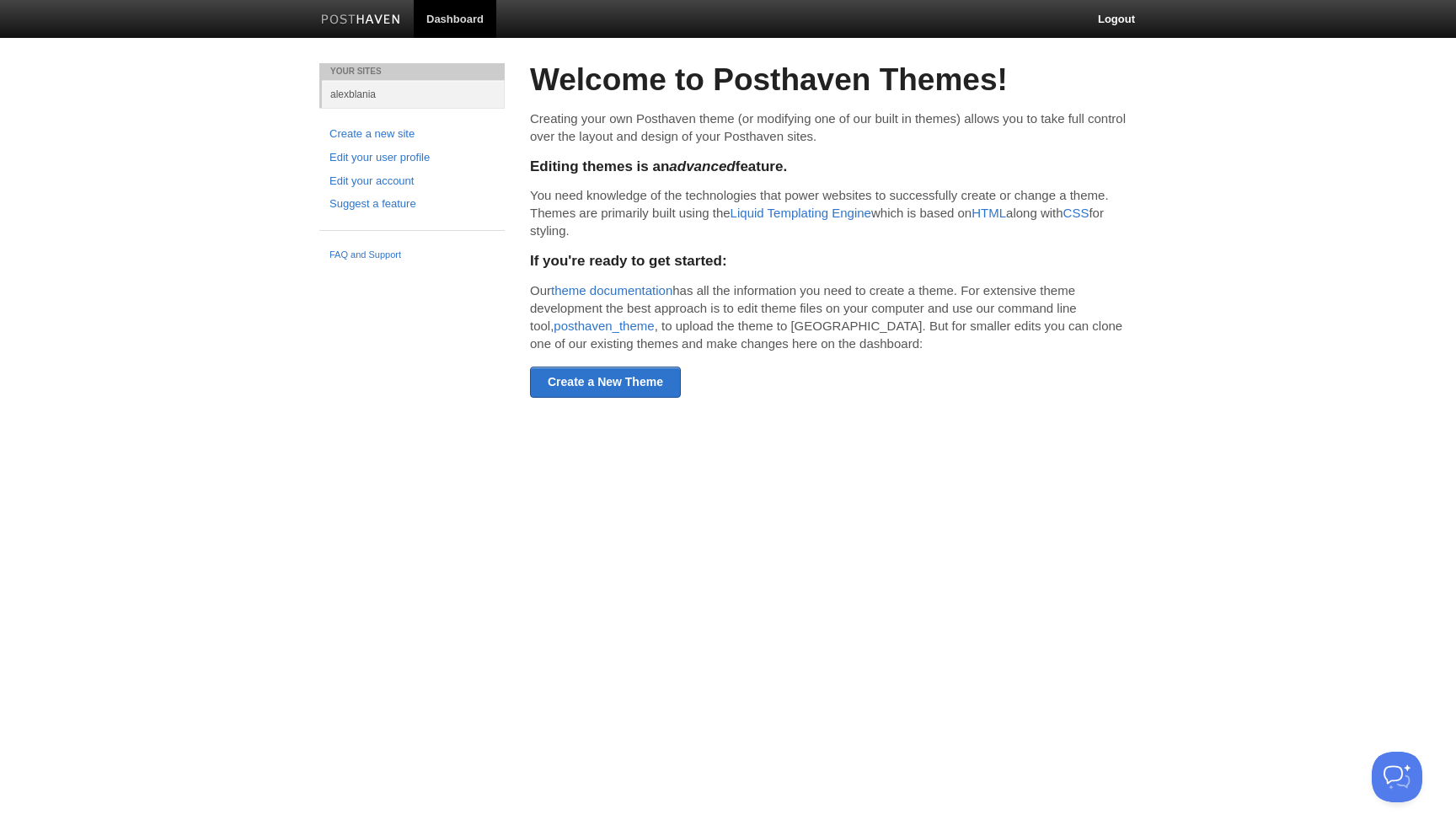
click at [403, 445] on html "Dashboard Logout Post created × Post saved × Updated site: [PERSON_NAME] × Upda…" at bounding box center [728, 223] width 1456 height 445
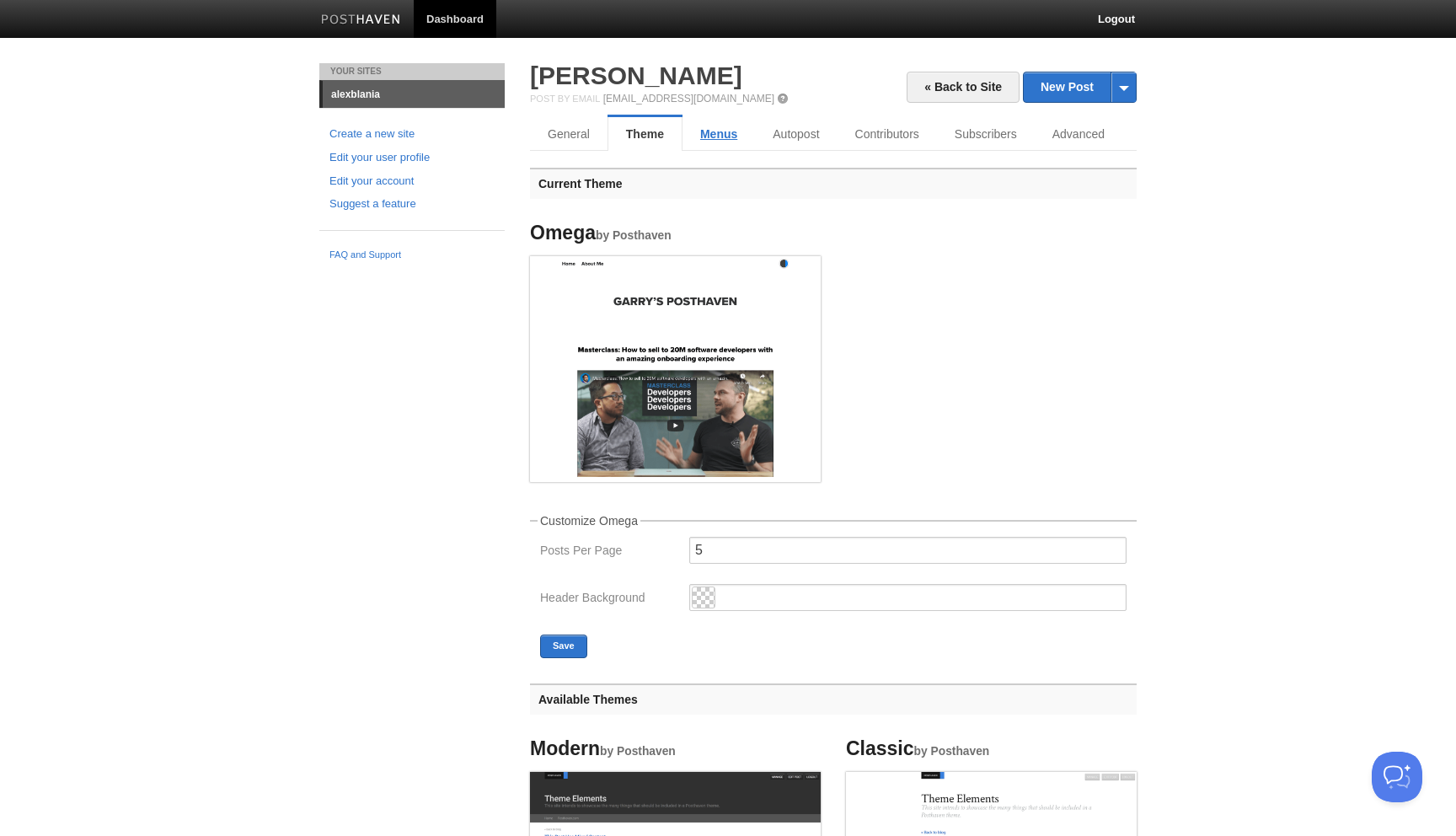
click at [724, 143] on link "Menus" at bounding box center [718, 134] width 73 height 34
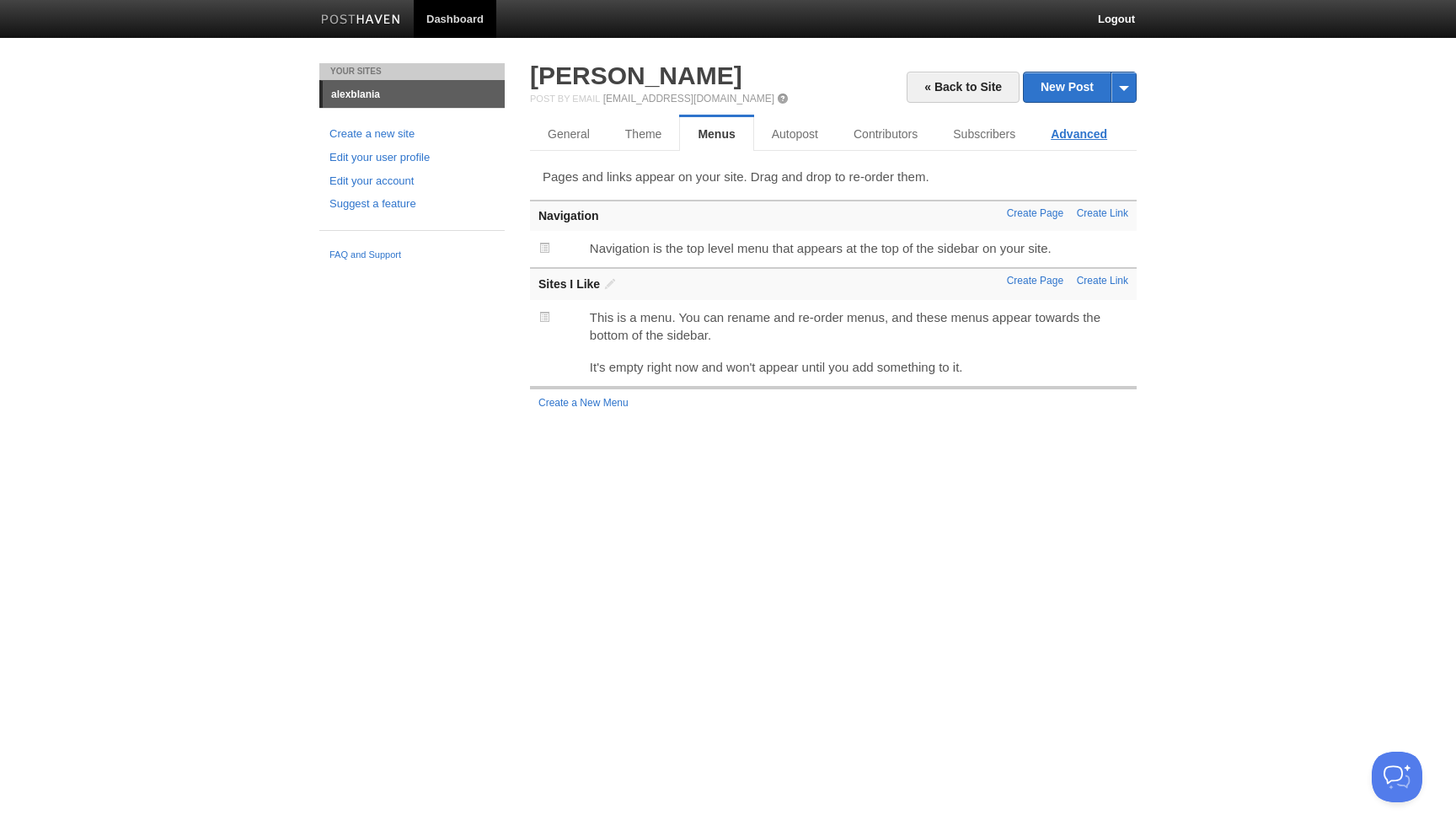
click at [1091, 143] on link "Advanced" at bounding box center [1079, 134] width 92 height 34
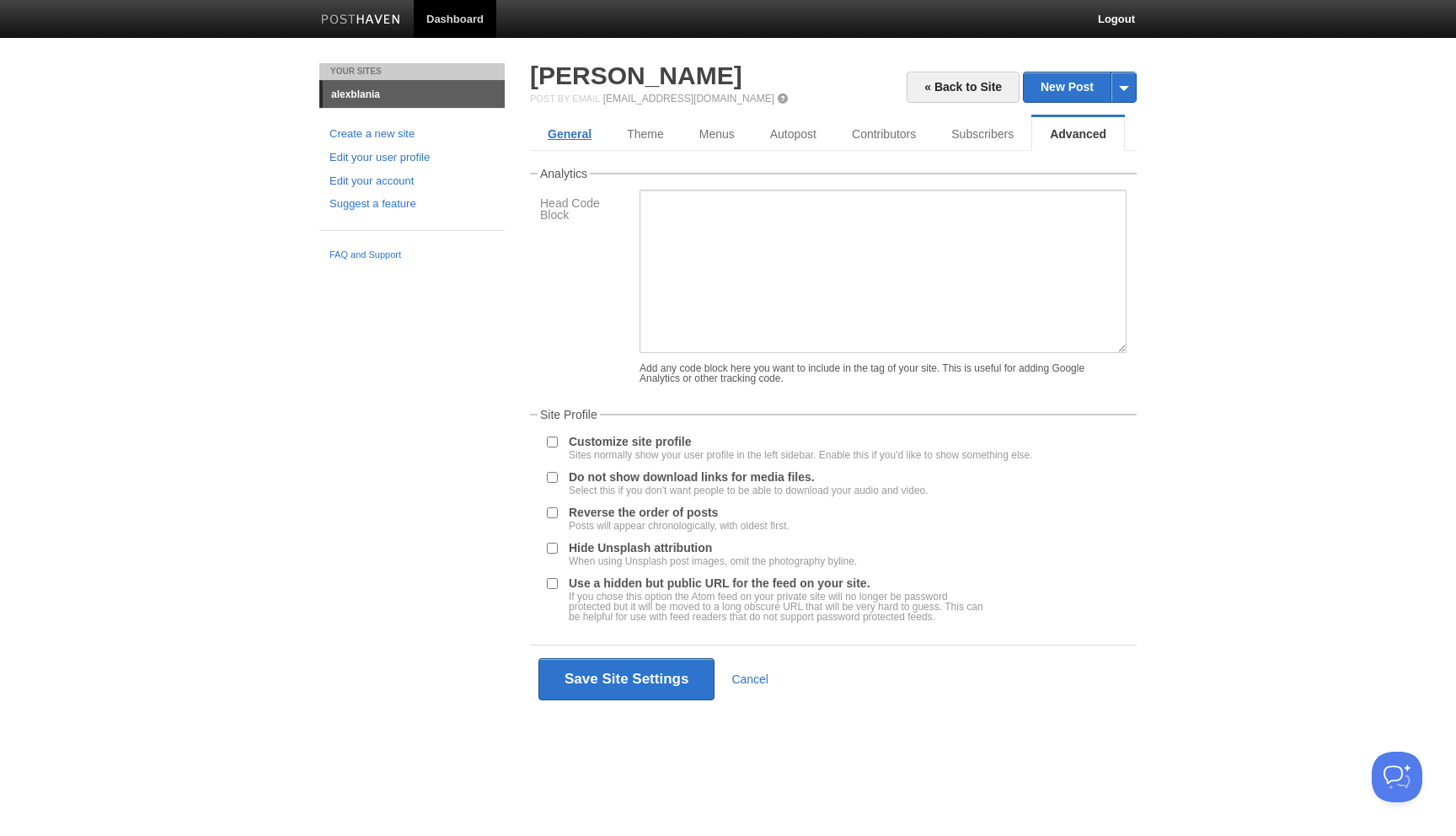
click at [575, 132] on link "General" at bounding box center [569, 134] width 79 height 34
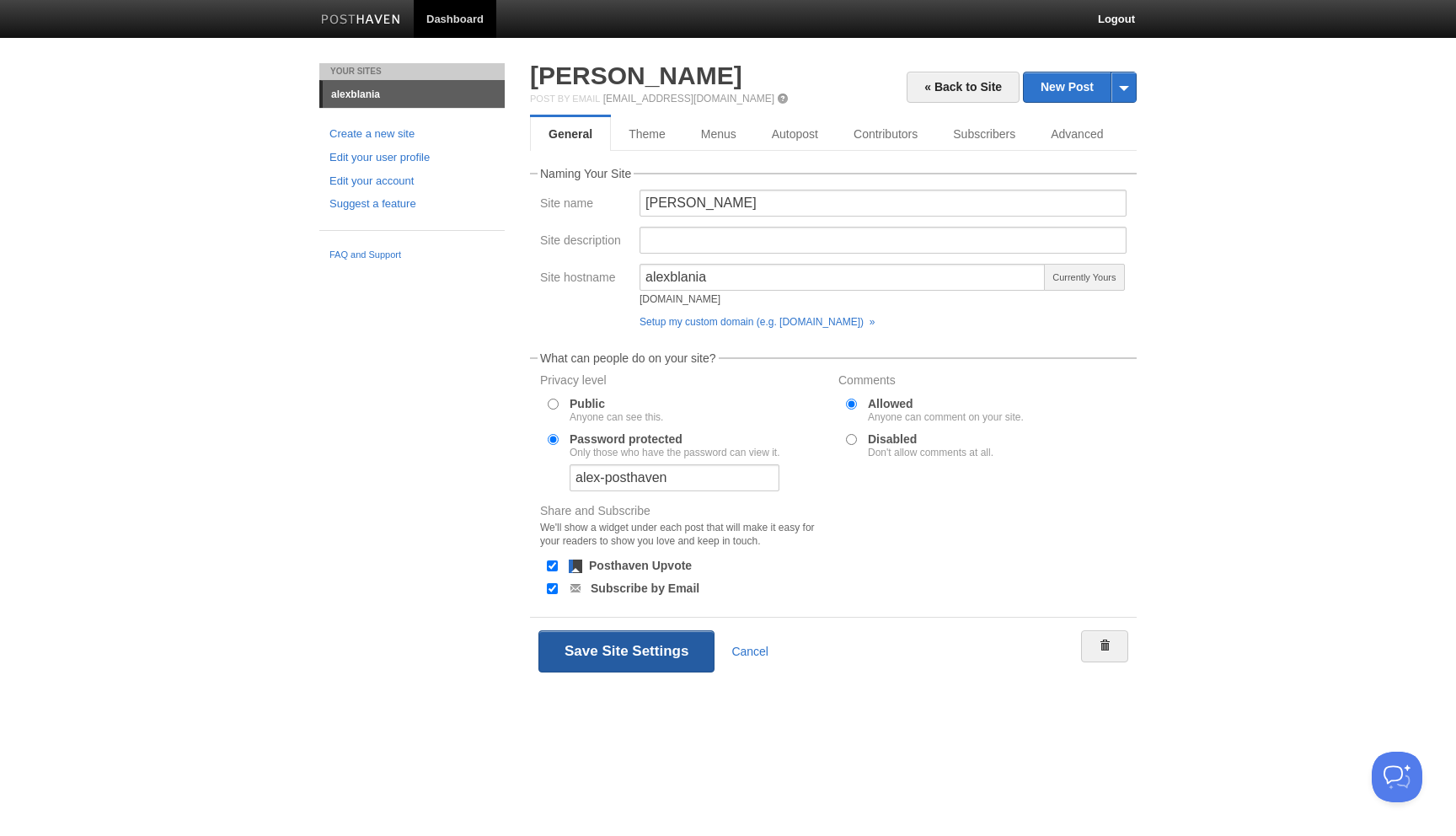
click at [653, 666] on button "Save Site Settings" at bounding box center [627, 651] width 176 height 42
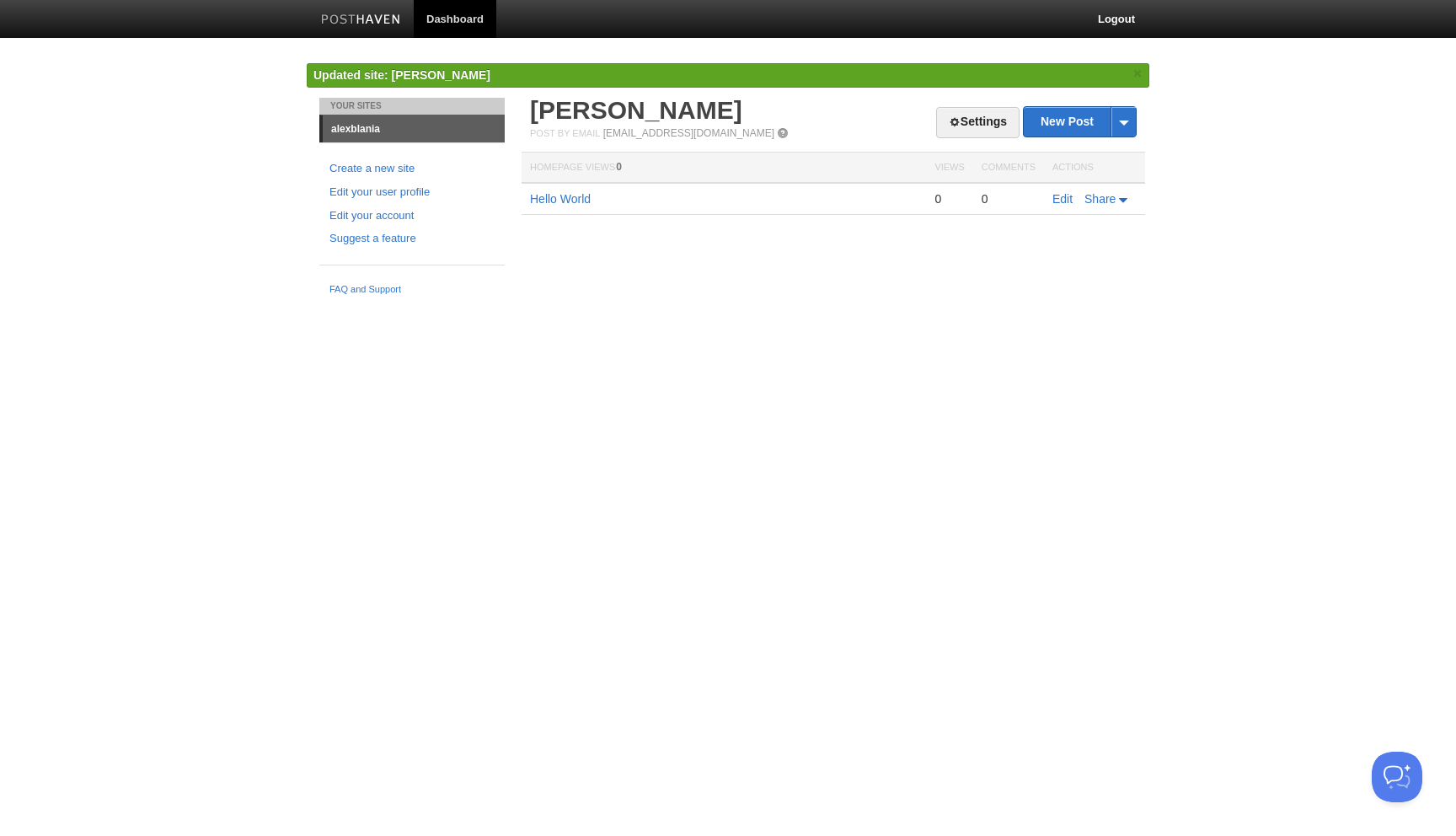
click at [653, 304] on html "Dashboard Logout Post created × Post saved × Updated site: [PERSON_NAME] × Upda…" at bounding box center [728, 152] width 1456 height 304
